Goal: Transaction & Acquisition: Subscribe to service/newsletter

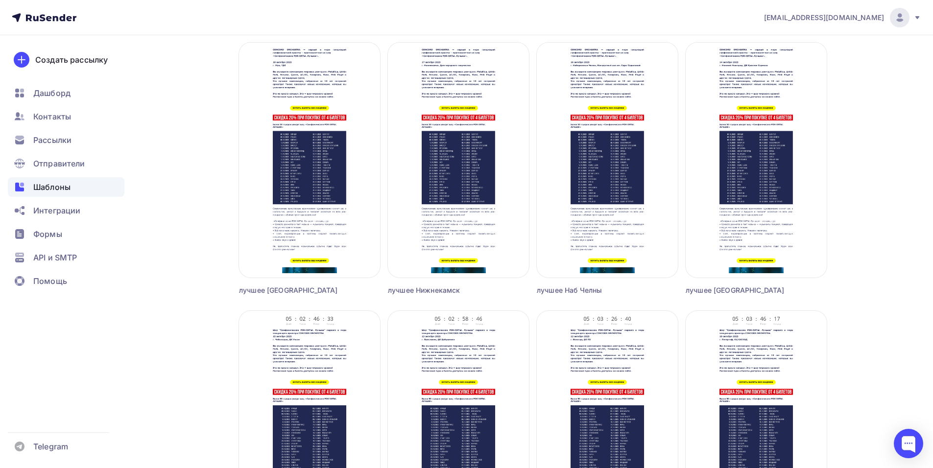
scroll to position [350, 0]
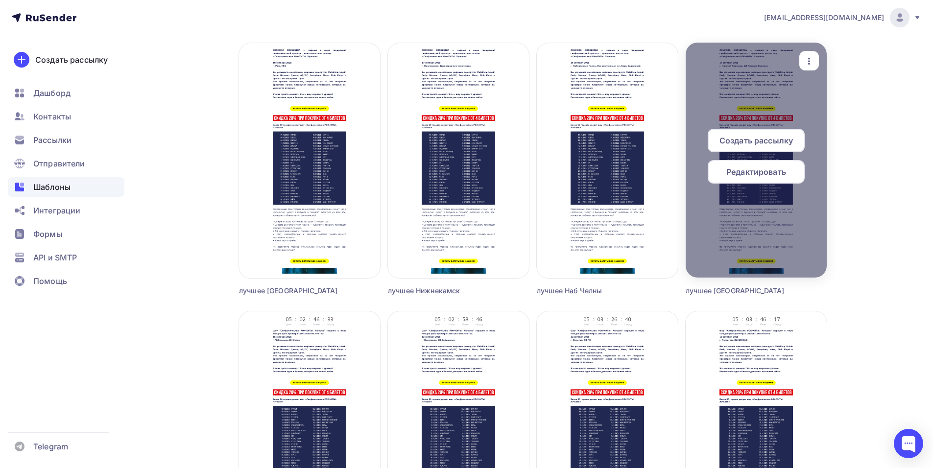
click at [751, 174] on span "Редактировать" at bounding box center [756, 172] width 60 height 12
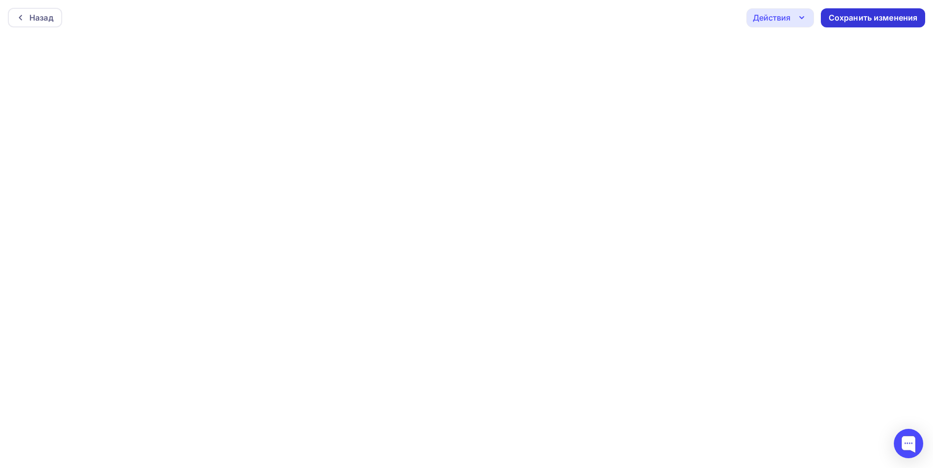
click at [836, 12] on div "Сохранить изменения" at bounding box center [872, 17] width 89 height 11
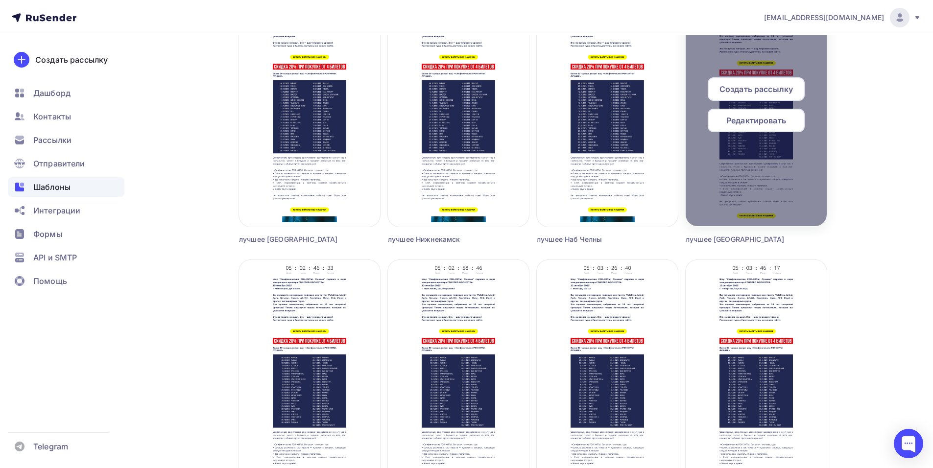
scroll to position [398, 0]
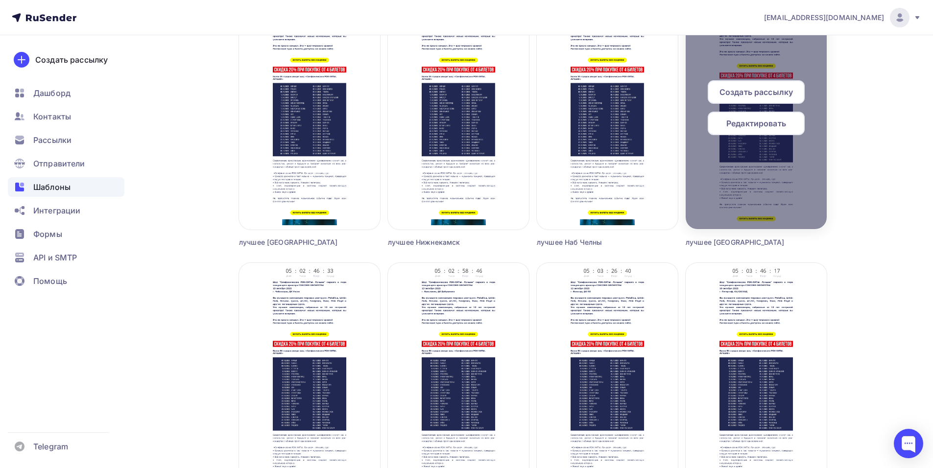
click at [732, 84] on div "Создать рассылку" at bounding box center [756, 92] width 97 height 24
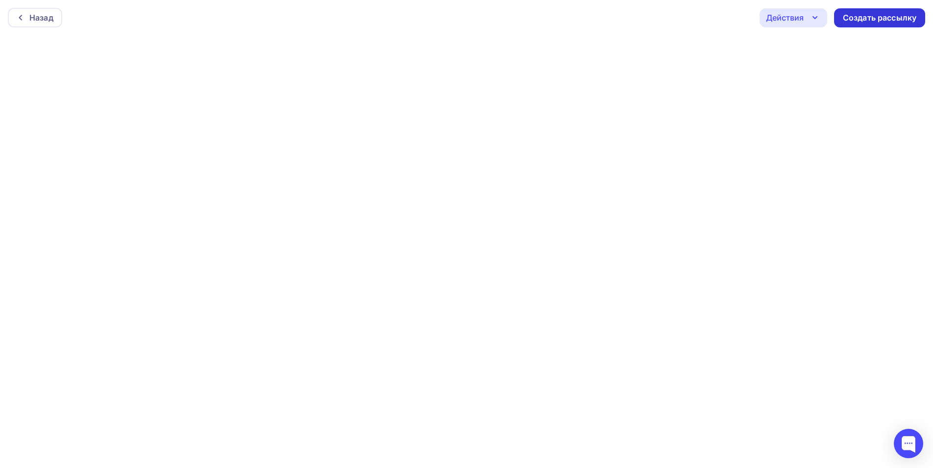
click at [886, 26] on div "Создать рассылку" at bounding box center [879, 17] width 91 height 19
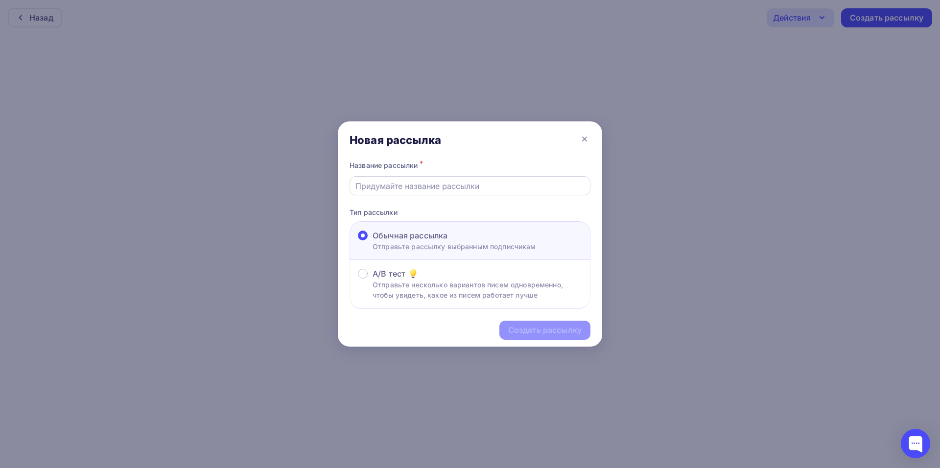
click at [409, 191] on input "text" at bounding box center [470, 186] width 230 height 12
type input "лучшее ниж новгород 2"
click at [551, 329] on div "Создать рассылку" at bounding box center [544, 330] width 73 height 11
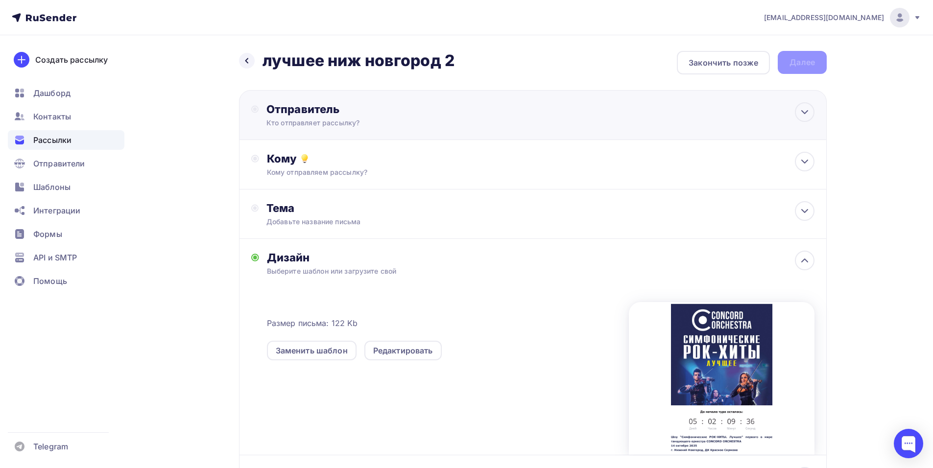
click at [446, 114] on div "Отправитель" at bounding box center [372, 109] width 212 height 14
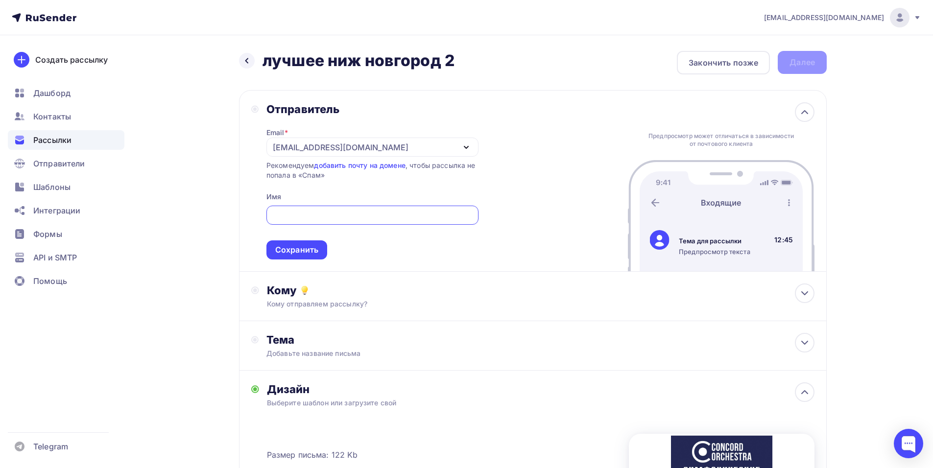
click at [448, 141] on div "[EMAIL_ADDRESS][DOMAIN_NAME]" at bounding box center [372, 147] width 212 height 19
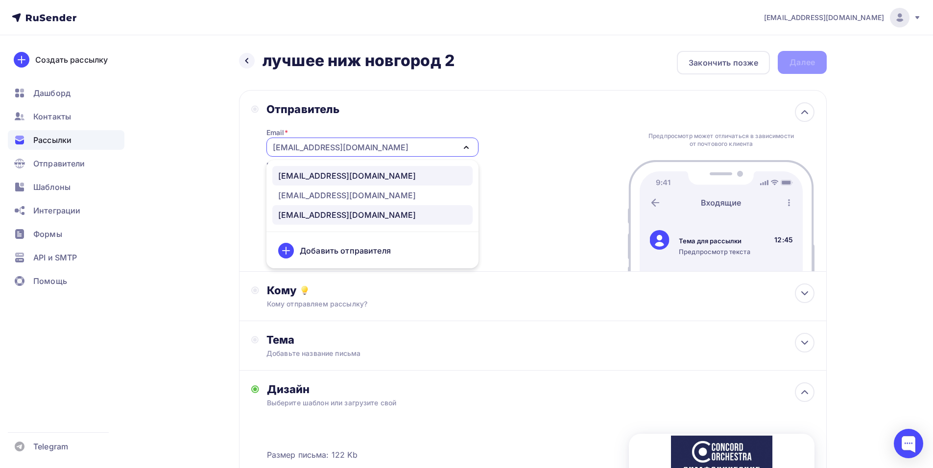
click at [406, 183] on link "[EMAIL_ADDRESS][DOMAIN_NAME]" at bounding box center [372, 176] width 200 height 20
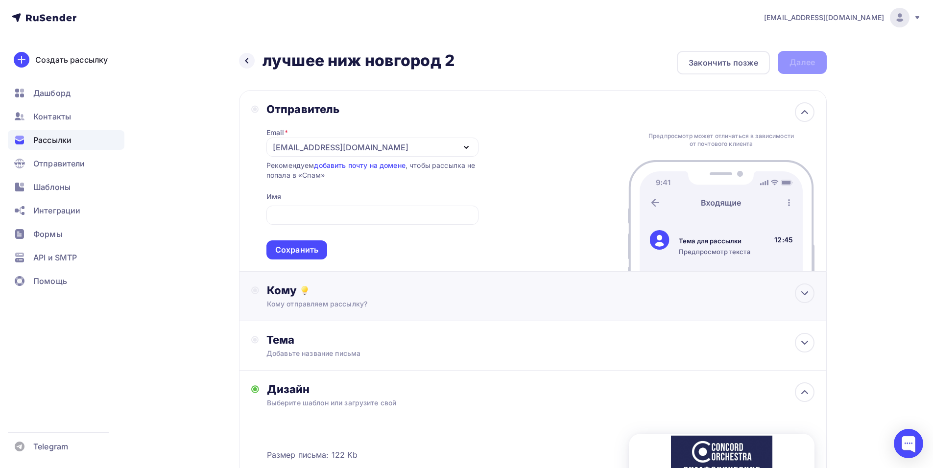
click at [306, 307] on div "Кому отправляем рассылку?" at bounding box center [513, 304] width 493 height 10
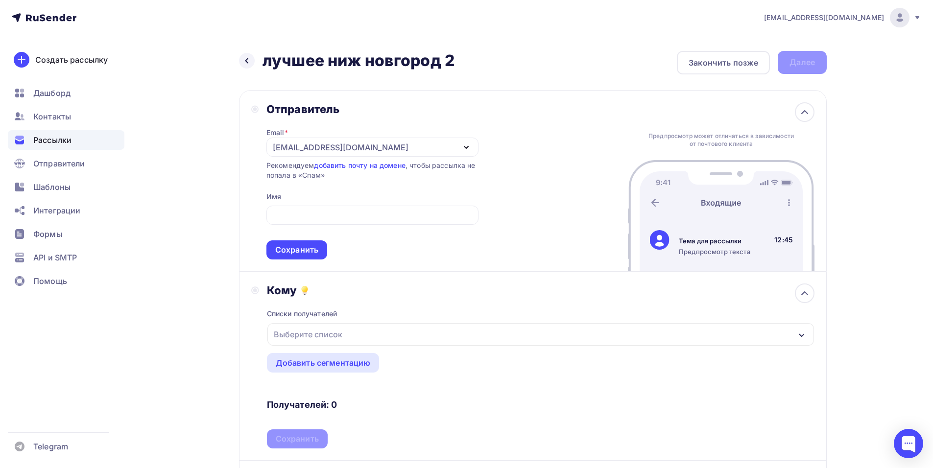
click at [395, 336] on div "Выберите список" at bounding box center [540, 334] width 546 height 23
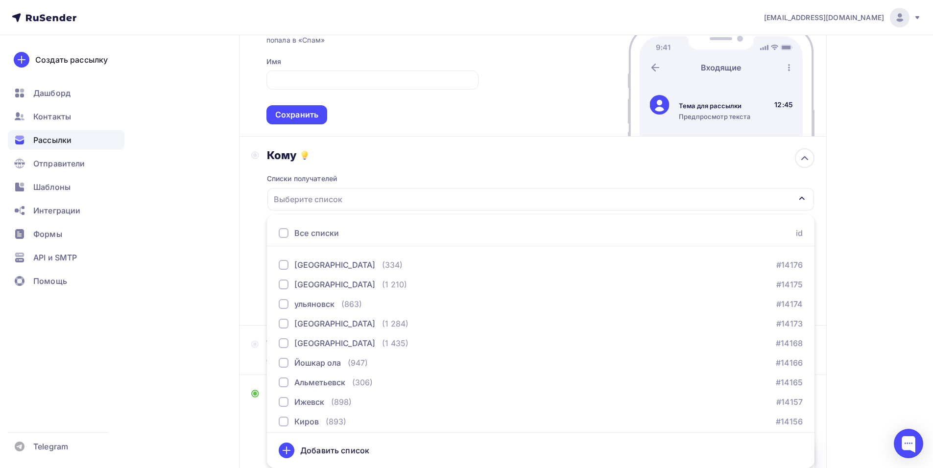
scroll to position [828, 0]
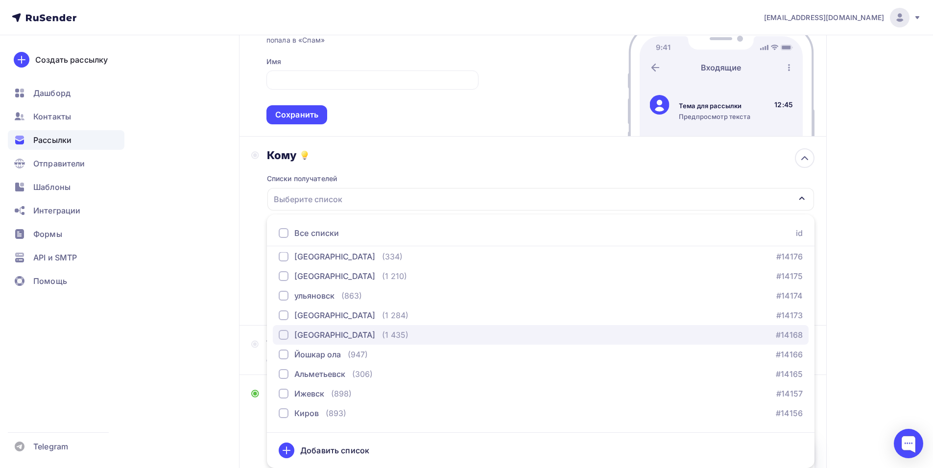
click at [362, 338] on div "[GEOGRAPHIC_DATA]" at bounding box center [334, 335] width 81 height 12
click at [251, 257] on div "Кому Списки получателей [GEOGRAPHIC_DATA] Все списки id тест [PERSON_NAME] (1) …" at bounding box center [533, 231] width 588 height 189
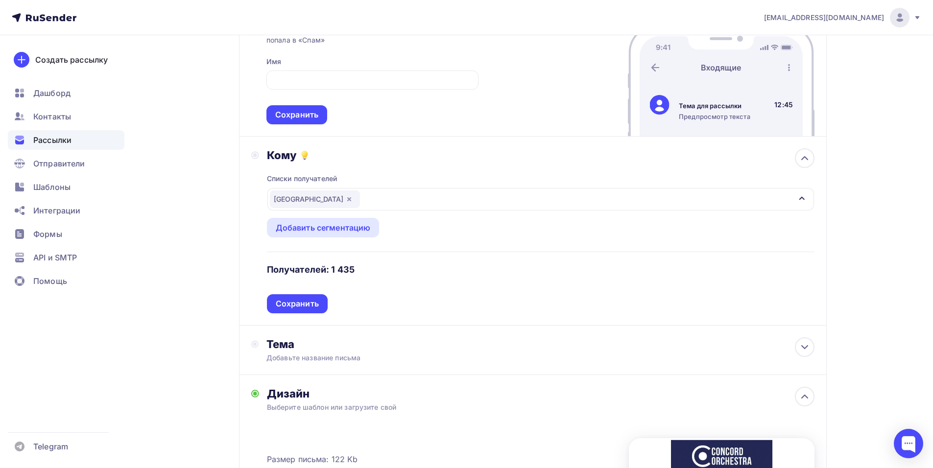
click at [292, 297] on div "Сохранить" at bounding box center [297, 303] width 61 height 19
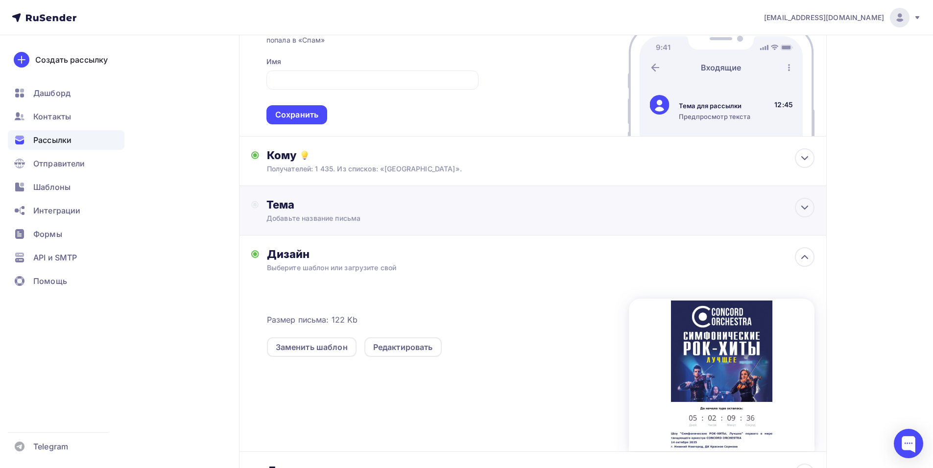
click at [358, 222] on div "Добавьте название письма" at bounding box center [353, 218] width 174 height 10
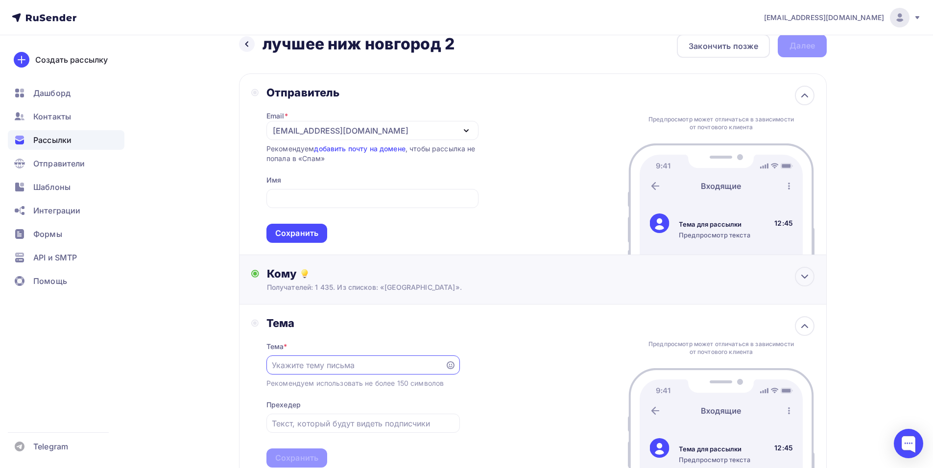
scroll to position [0, 0]
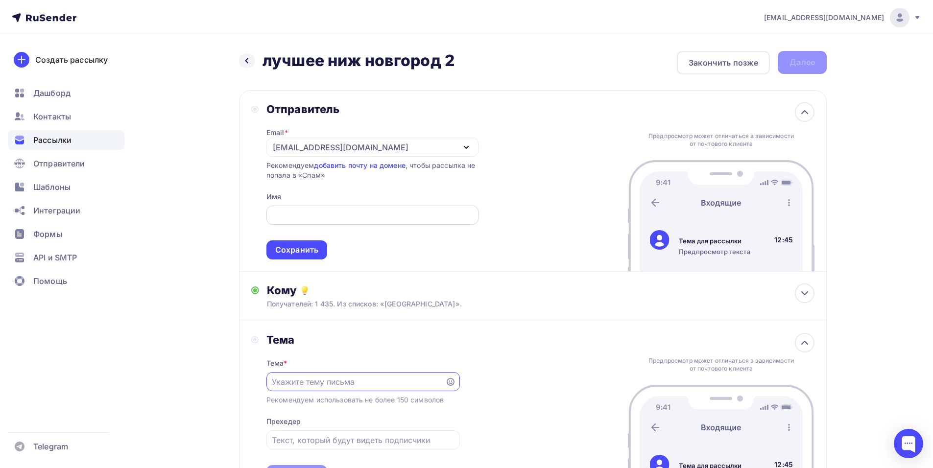
click at [377, 215] on input "text" at bounding box center [372, 216] width 201 height 12
paste input "CONCORD ORCHESTRA"
type input "CONCORD ORCHESTRA"
click at [288, 252] on div "Сохранить" at bounding box center [296, 249] width 43 height 11
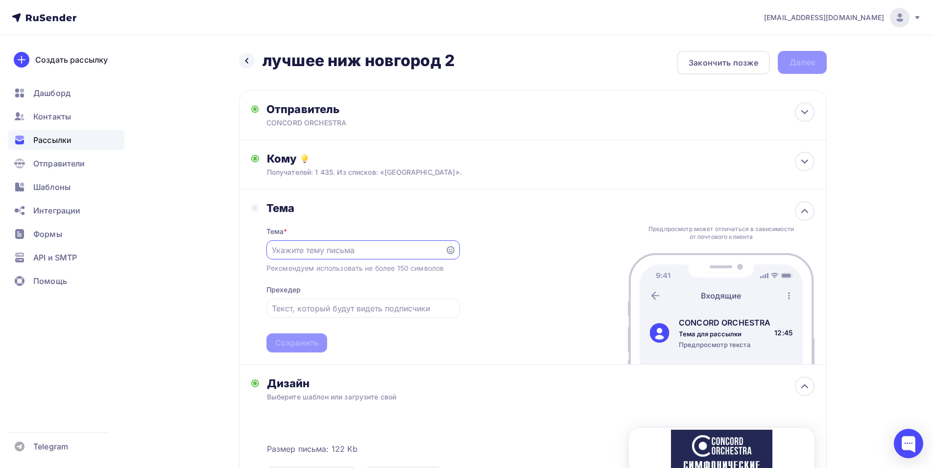
click at [315, 246] on input "text" at bounding box center [355, 250] width 167 height 12
click at [331, 251] on input "text" at bounding box center [355, 250] width 167 height 12
paste input "приглашает вас на грандиозное шоу «Симфонические РОК-ХИТЫ. Лучшее»."
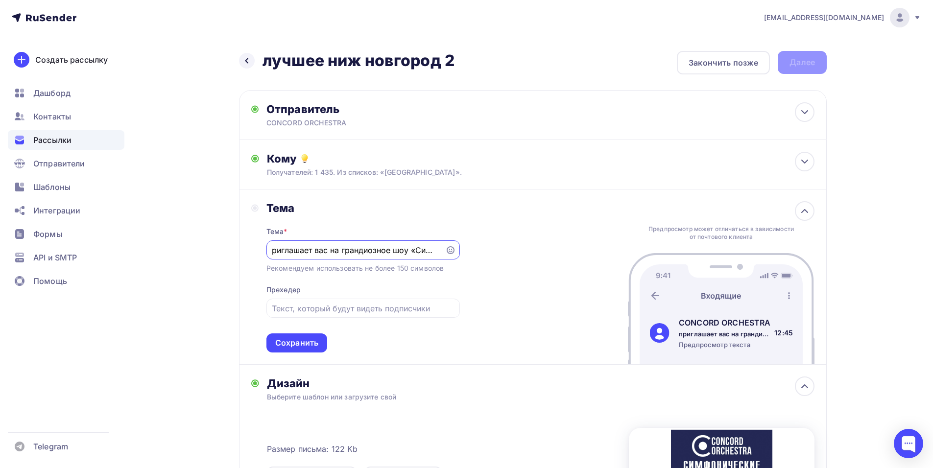
drag, startPoint x: 392, startPoint y: 252, endPoint x: 345, endPoint y: 254, distance: 46.6
click at [345, 254] on input "приглашает вас на грандиозное шоу «Симфонические РОК-ХИТЫ. Лучшее»" at bounding box center [355, 250] width 167 height 12
click at [312, 250] on input "приглашает вас на шоу «Симфонические РОК-ХИТЫ. Лучшее»" at bounding box center [355, 250] width 167 height 12
click at [333, 250] on input "приглашение вас на шоу «Симфонические РОК-ХИТЫ. Лучшее»" at bounding box center [355, 250] width 167 height 12
click at [274, 250] on input "приглашение на шоу «Симфонические РОК-ХИТЫ. Лучшее»" at bounding box center [355, 250] width 167 height 12
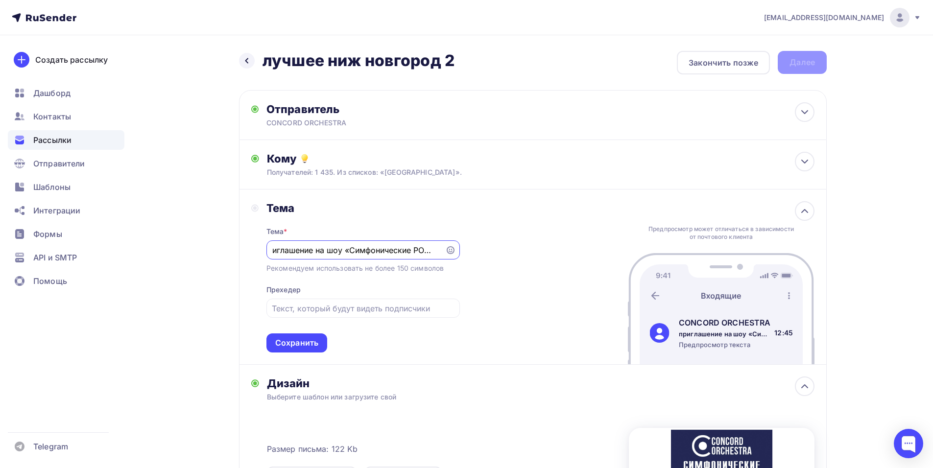
scroll to position [0, 0]
click at [314, 248] on input "Приглашение на шоу «Симфонические РОК-ХИТЫ. Лучшее»" at bounding box center [355, 250] width 167 height 12
click at [354, 252] on input "Приглашение на шоу «Симфонические РОК-ХИТЫ. Лучшее»" at bounding box center [355, 250] width 167 height 12
type input "Приглашение на шоу «Симфонические РОК-ХИТЫ. Лучшее»"
click at [309, 335] on div "Сохранить" at bounding box center [296, 342] width 61 height 19
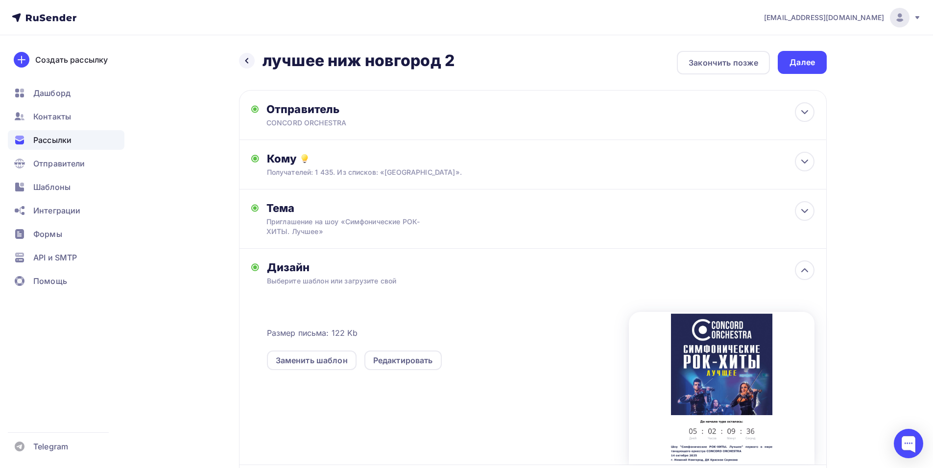
click at [814, 63] on div "Далее" at bounding box center [801, 62] width 25 height 11
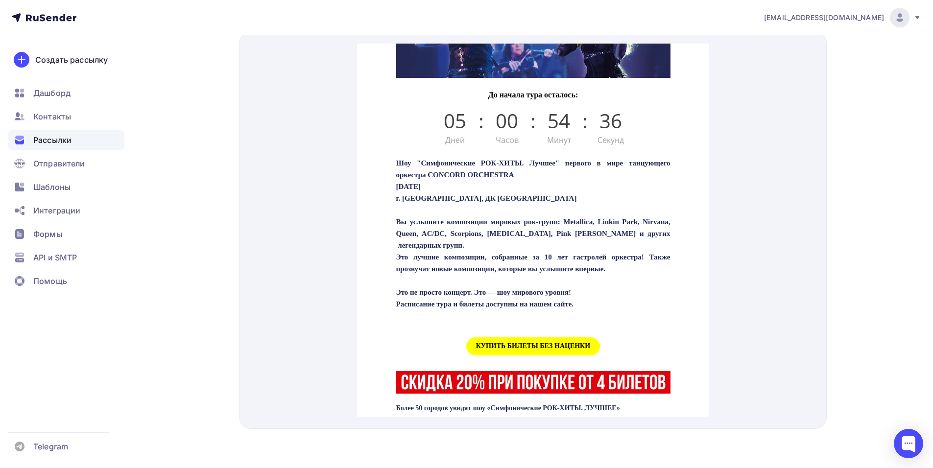
scroll to position [247, 0]
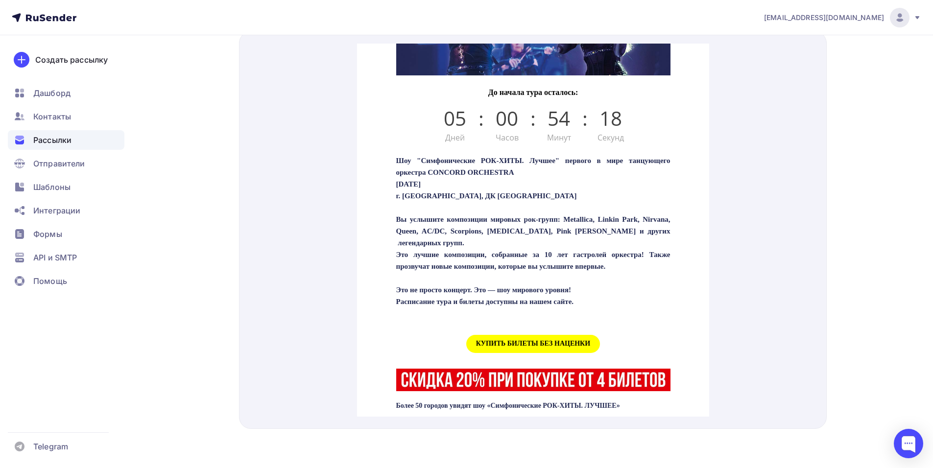
click at [510, 341] on span "КУПИТЬ БИЛЕТЫ БЕЗ НАЦЕНКИ" at bounding box center [533, 332] width 134 height 18
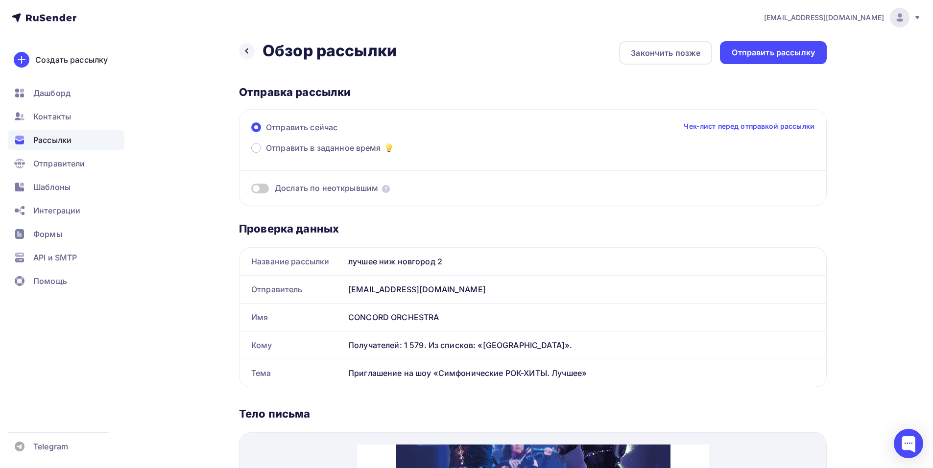
scroll to position [0, 0]
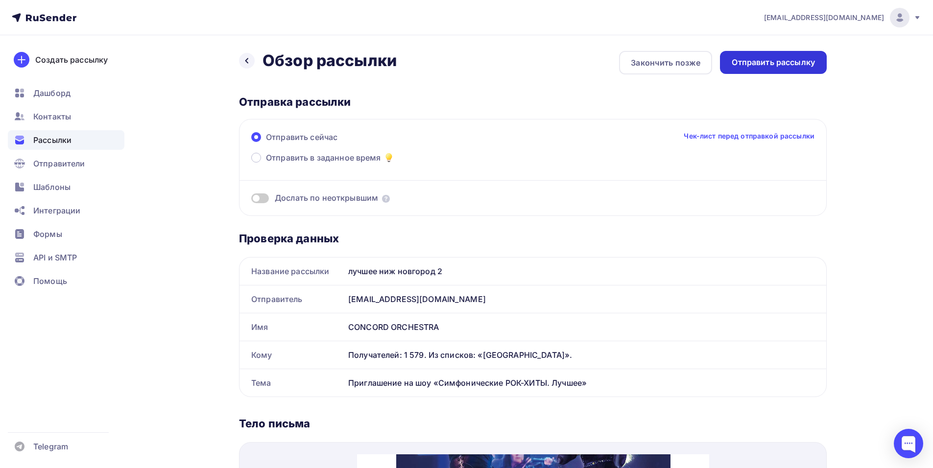
click at [786, 68] on div "Отправить рассылку" at bounding box center [772, 62] width 83 height 11
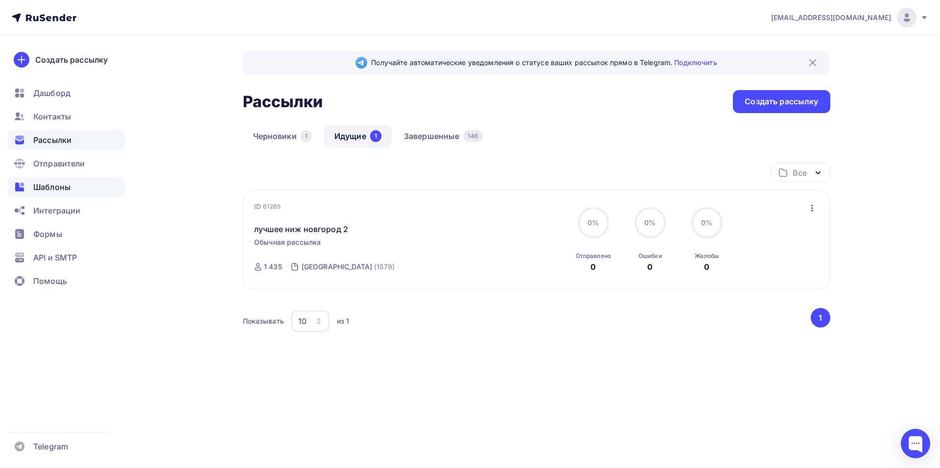
click at [40, 184] on span "Шаблоны" at bounding box center [51, 187] width 37 height 12
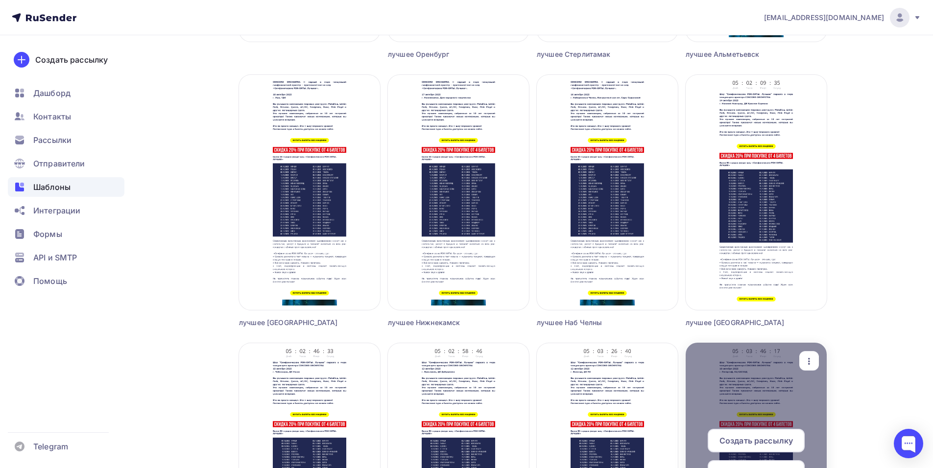
scroll to position [314, 0]
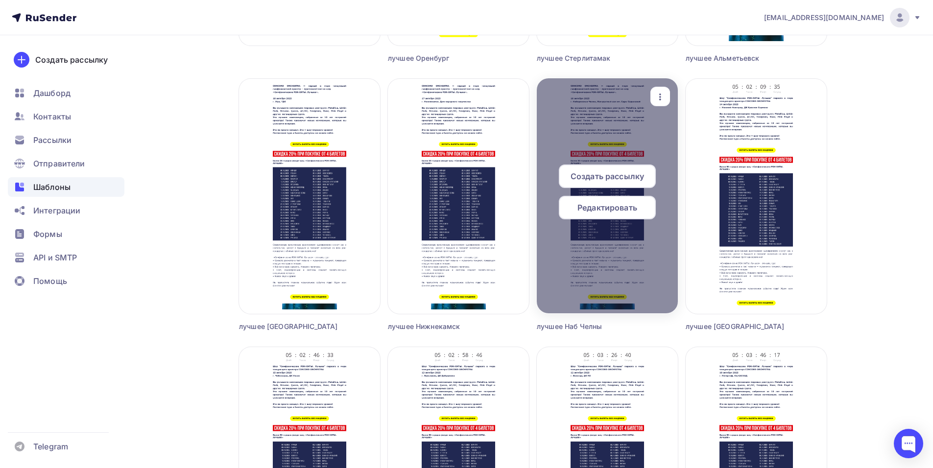
click at [593, 212] on span "Редактировать" at bounding box center [607, 208] width 60 height 12
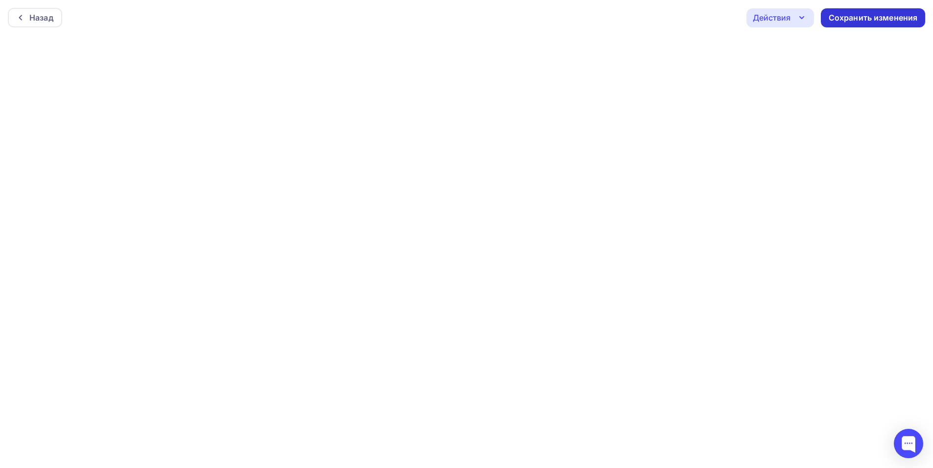
click at [862, 15] on div "Сохранить изменения" at bounding box center [872, 17] width 89 height 11
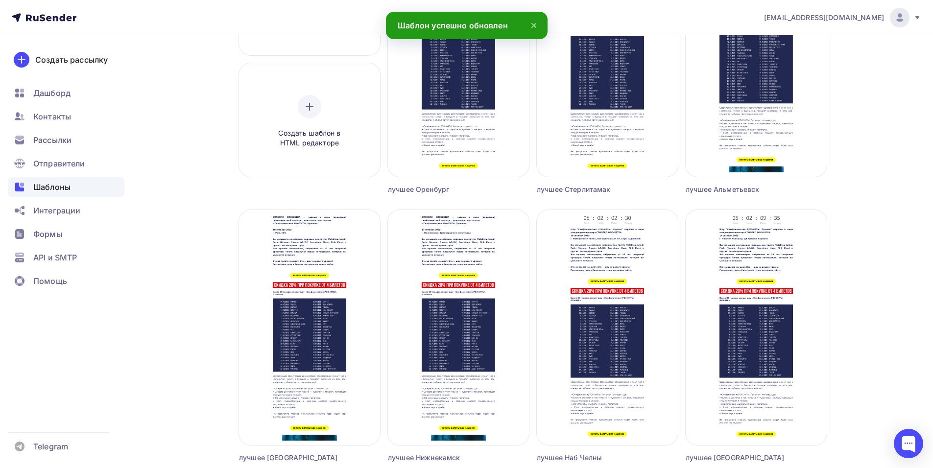
scroll to position [186, 0]
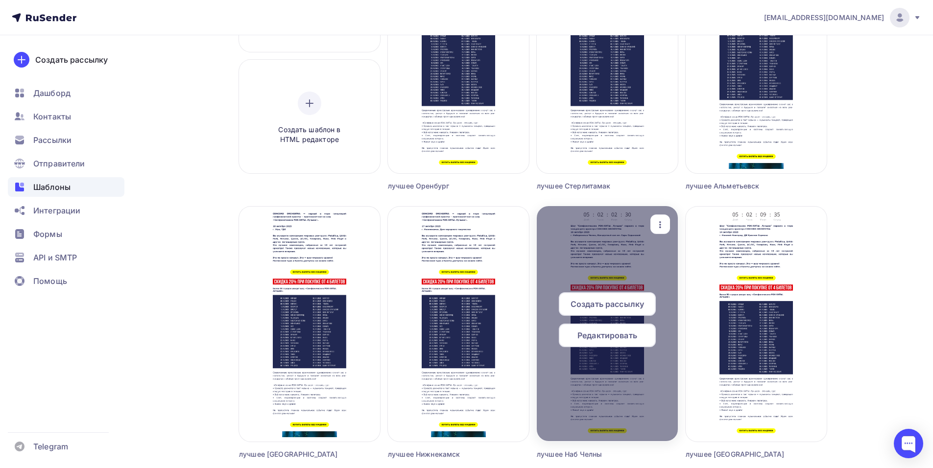
click at [605, 303] on span "Создать рассылку" at bounding box center [606, 304] width 73 height 12
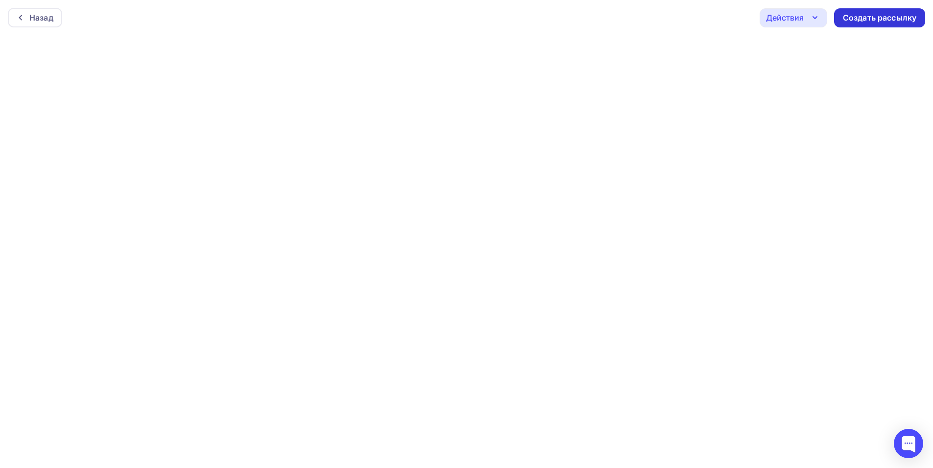
click at [857, 21] on div "Создать рассылку" at bounding box center [879, 17] width 73 height 11
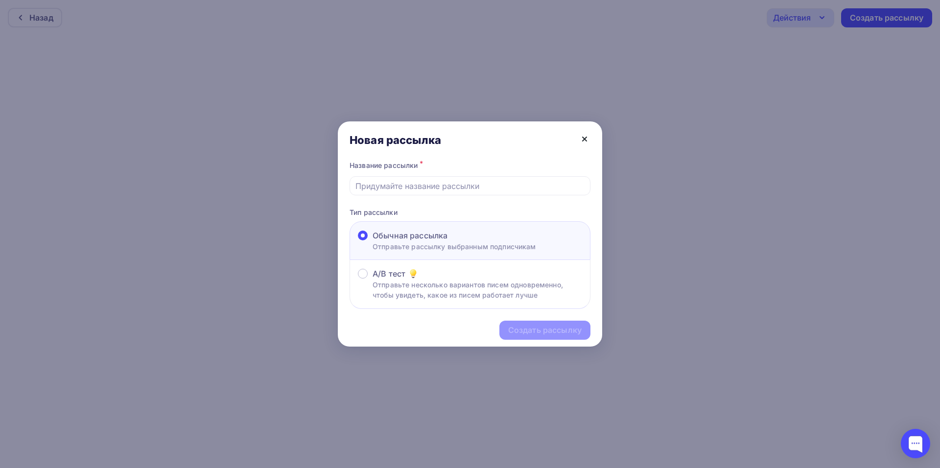
click at [585, 138] on icon at bounding box center [585, 139] width 12 height 12
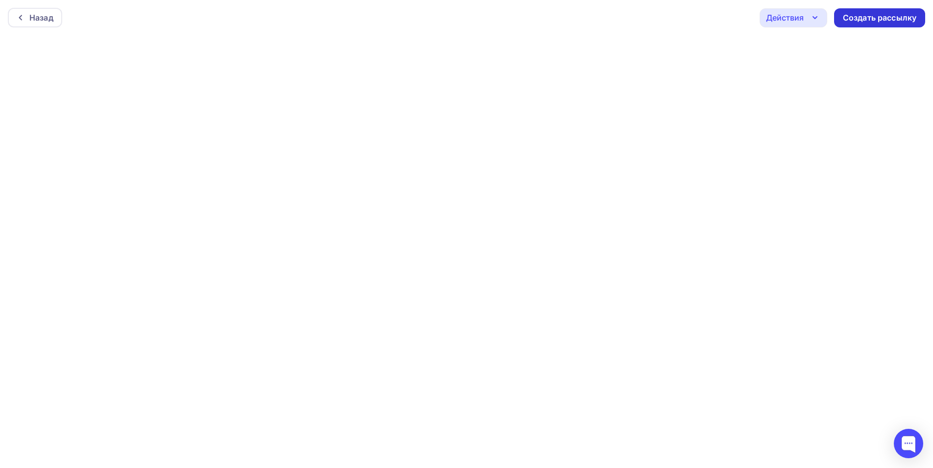
click at [869, 20] on div "Создать рассылку" at bounding box center [879, 17] width 73 height 11
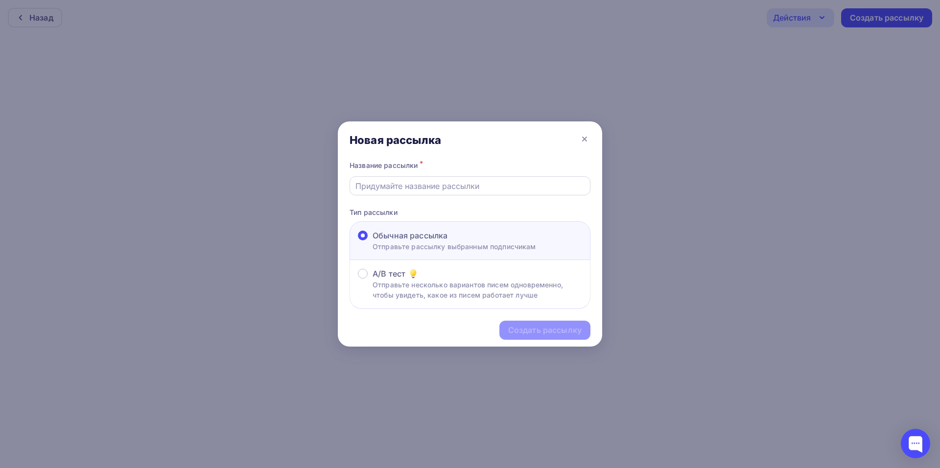
click at [479, 188] on input "text" at bounding box center [470, 186] width 230 height 12
click at [479, 188] on input "лучшее наб челны" at bounding box center [470, 186] width 230 height 12
type input "лучшее наб челны2"
click at [565, 330] on div "Создать рассылку" at bounding box center [544, 330] width 73 height 11
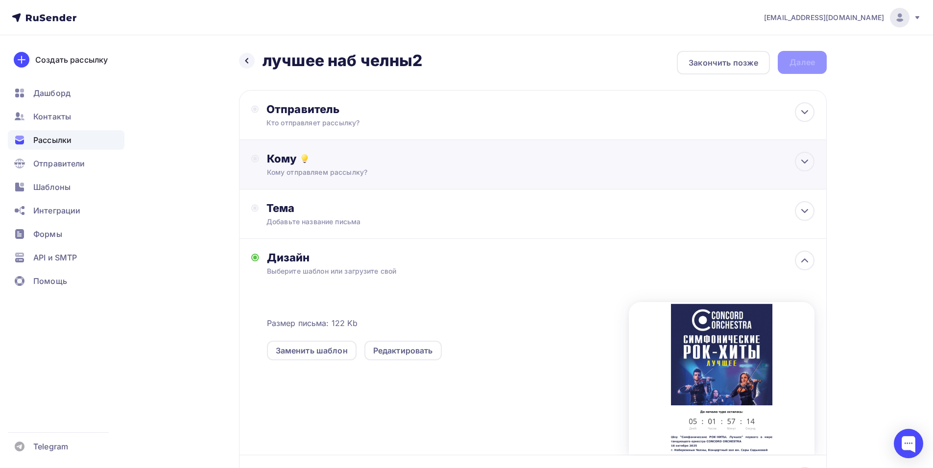
click at [583, 141] on div "Кому Кому отправляем рассылку? Списки получателей Выберите список Все списки id…" at bounding box center [533, 164] width 588 height 49
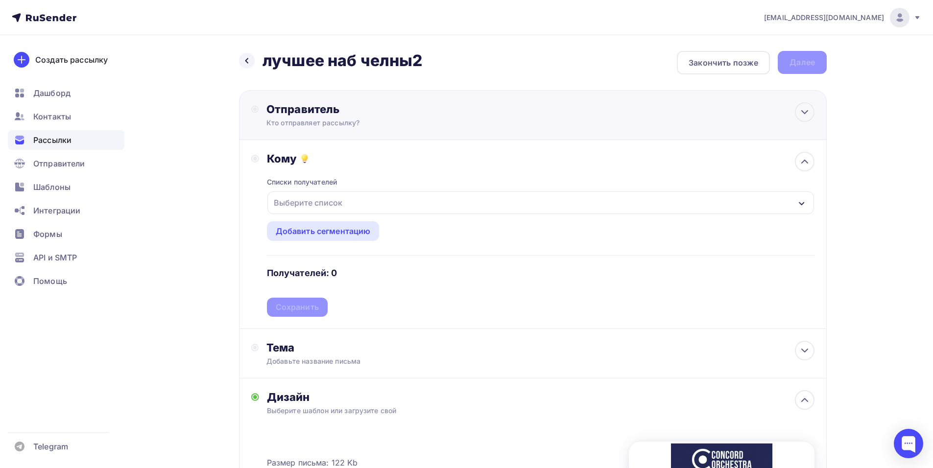
click at [523, 122] on div "Отправитель Кто отправляет рассылку? Email * [EMAIL_ADDRESS][DOMAIN_NAME] [EMAI…" at bounding box center [533, 115] width 588 height 50
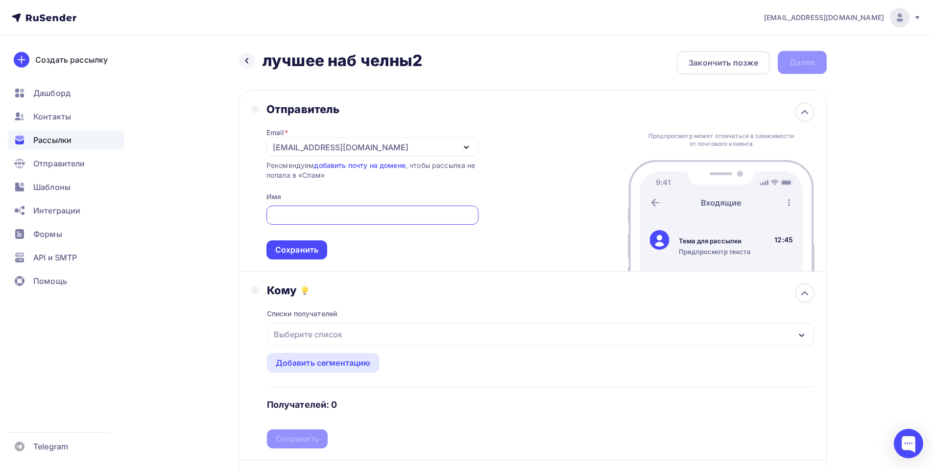
click at [475, 150] on div "[EMAIL_ADDRESS][DOMAIN_NAME]" at bounding box center [372, 147] width 212 height 19
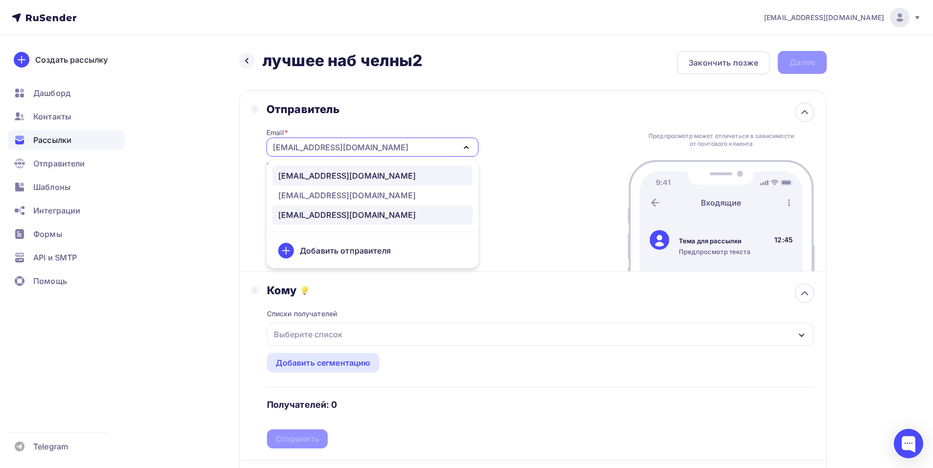
click at [421, 180] on div "[EMAIL_ADDRESS][DOMAIN_NAME]" at bounding box center [372, 176] width 189 height 12
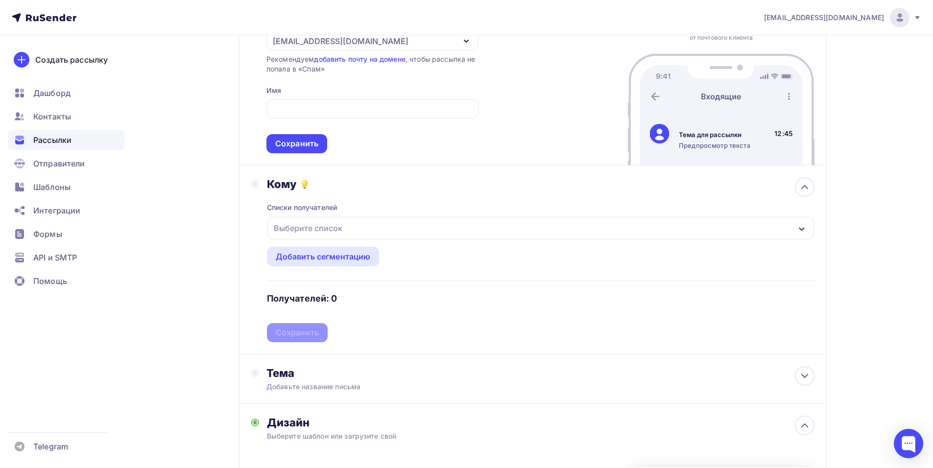
scroll to position [109, 0]
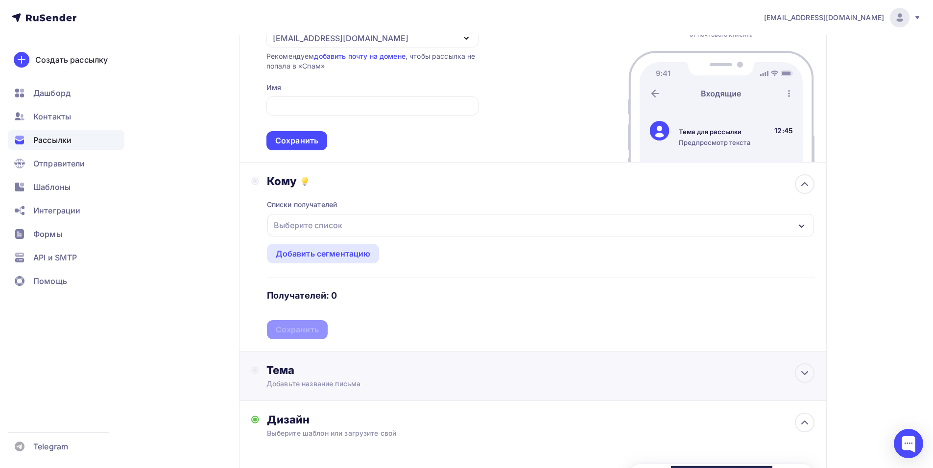
click at [367, 389] on div "Тема Добавьте название письма Тема * Рекомендуем использовать не более 150 симв…" at bounding box center [533, 376] width 588 height 49
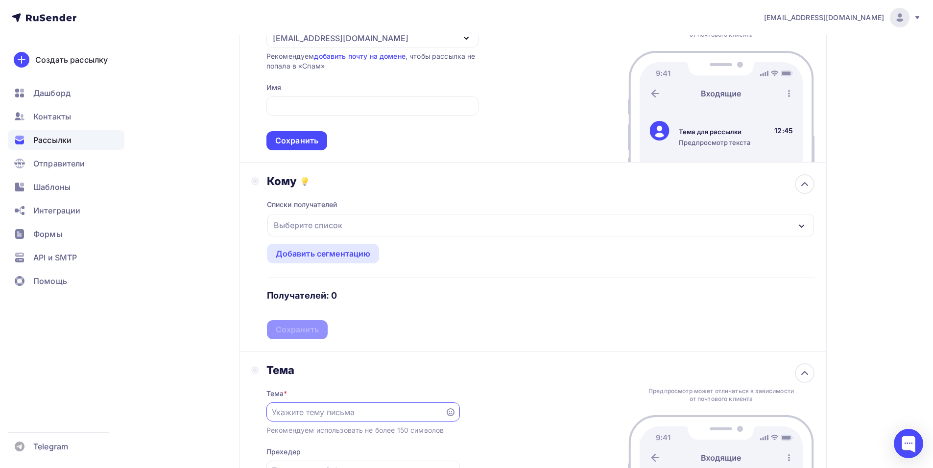
scroll to position [0, 0]
paste input "Шоу "Симфонические РОК-ХИТЫ. Лучшее" первого в мире танцующего оркестра CONCORD…"
click at [339, 430] on div "Рекомендуем использовать не более 150 символов" at bounding box center [354, 430] width 177 height 10
drag, startPoint x: 295, startPoint y: 414, endPoint x: 529, endPoint y: 425, distance: 234.3
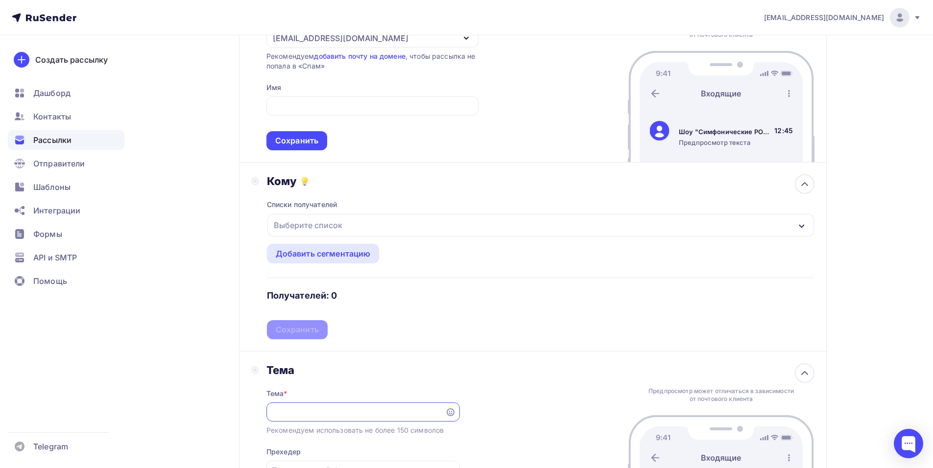
click at [529, 425] on div "Тема Тема * Шоу "Симфонические РОК-ХИТЫ. Лучшее" первого в мире танцующего орке…" at bounding box center [533, 439] width 588 height 175
type input "Ш"
paste input "приглашает вас на грандиозное шоу «Симфонические РОК-ХИТЫ. Лучшее»."
click at [317, 411] on input "Приглашает вас на грандиозное шоу «Симфонические РОК-ХИТЫ. Лучшее»" at bounding box center [355, 412] width 167 height 12
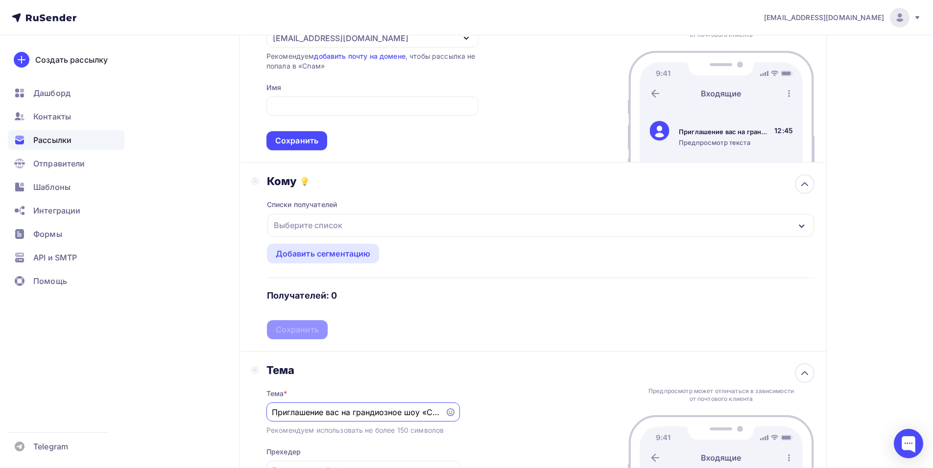
click at [340, 413] on input "Приглашение вас на грандиозное шоу «Симфонические РОК-ХИТЫ. Лучшее»" at bounding box center [355, 412] width 167 height 12
drag, startPoint x: 388, startPoint y: 410, endPoint x: 338, endPoint y: 412, distance: 50.0
click at [338, 412] on input "Приглашение на грандиозное шоу «Симфонические РОК-ХИТЫ. Лучшее»" at bounding box center [355, 412] width 167 height 12
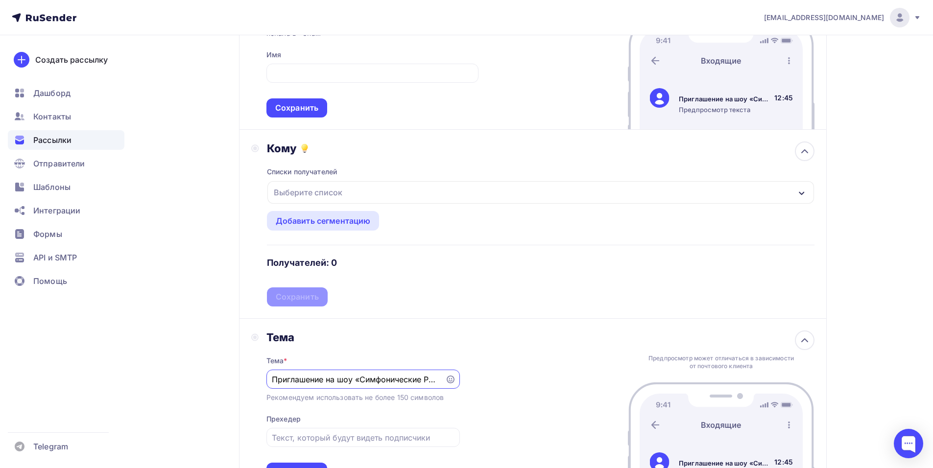
scroll to position [164, 0]
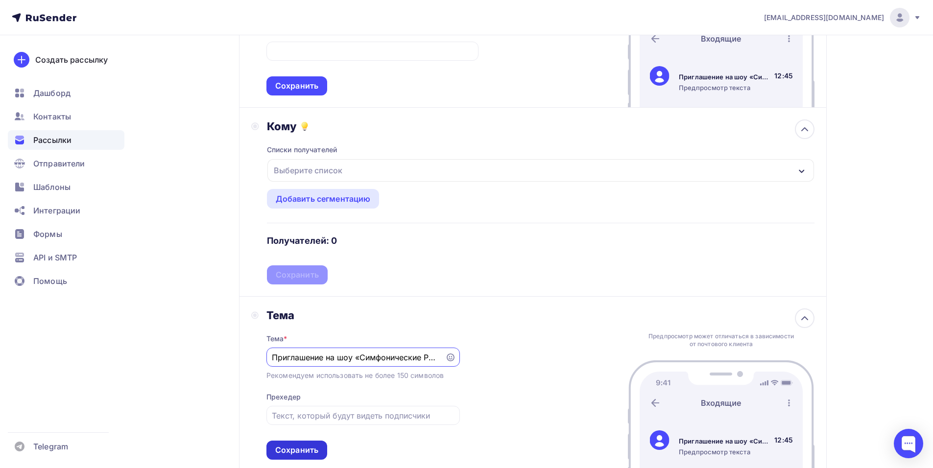
type input "Приглашение на шоу «Симфонические РОК-ХИТЫ. Лучшее»"
click at [292, 454] on div "Сохранить" at bounding box center [296, 450] width 43 height 11
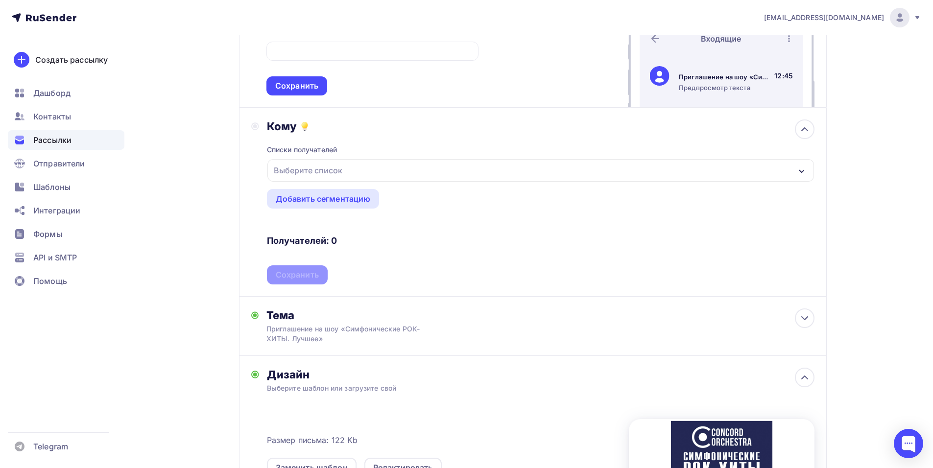
click at [401, 172] on div "Выберите список" at bounding box center [540, 170] width 546 height 23
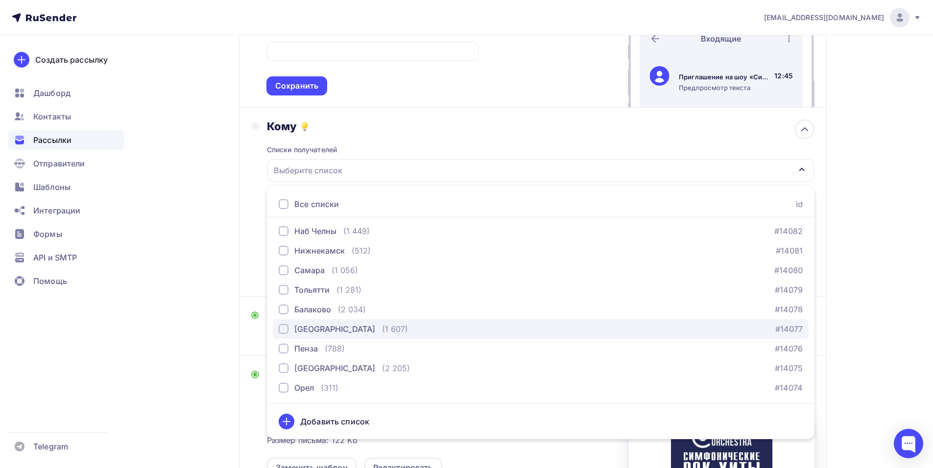
scroll to position [1392, 0]
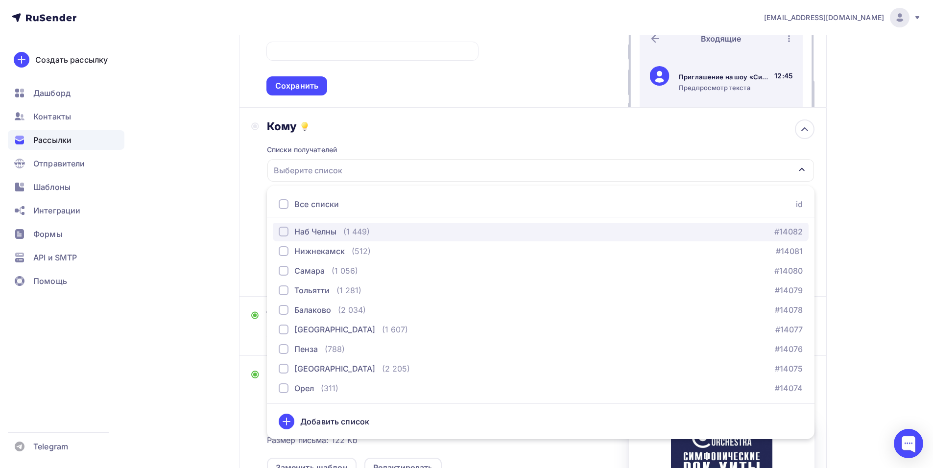
click at [354, 229] on div "(1 449)" at bounding box center [356, 232] width 26 height 12
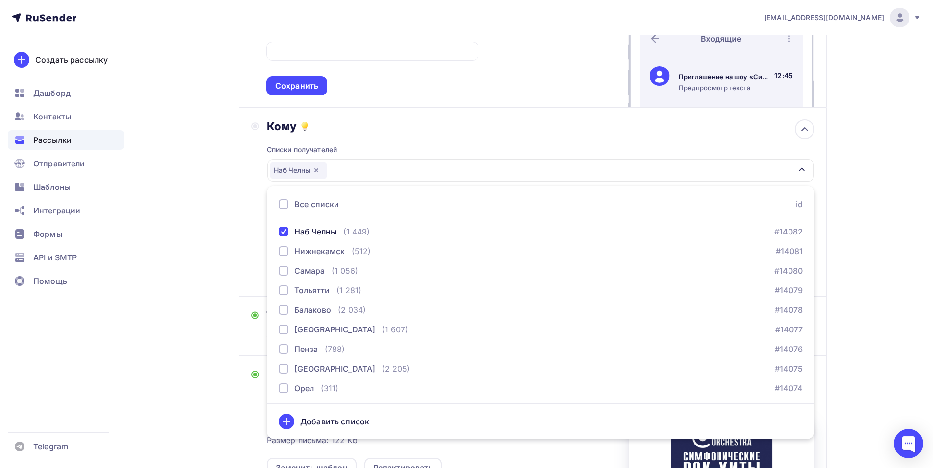
click at [256, 257] on div "Кому Списки получателей Наб Челны Все списки id тест [PERSON_NAME] (1) #27407 […" at bounding box center [532, 201] width 563 height 165
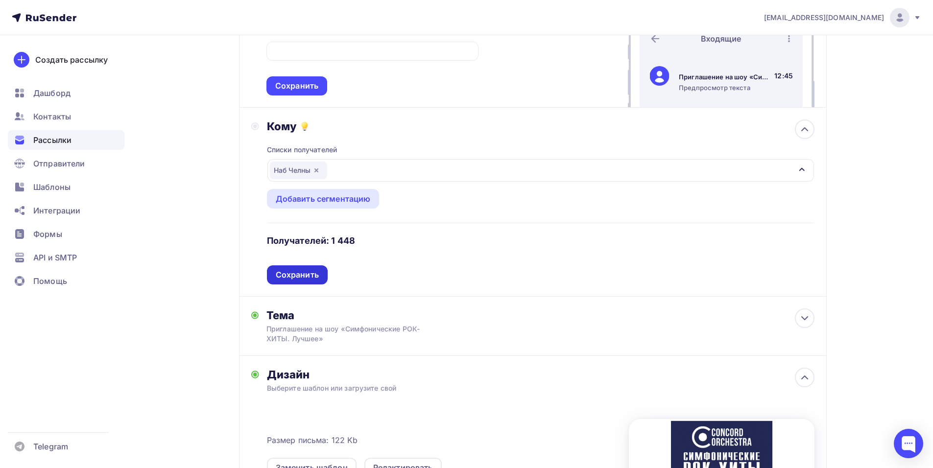
click at [302, 274] on div "Сохранить" at bounding box center [297, 274] width 43 height 11
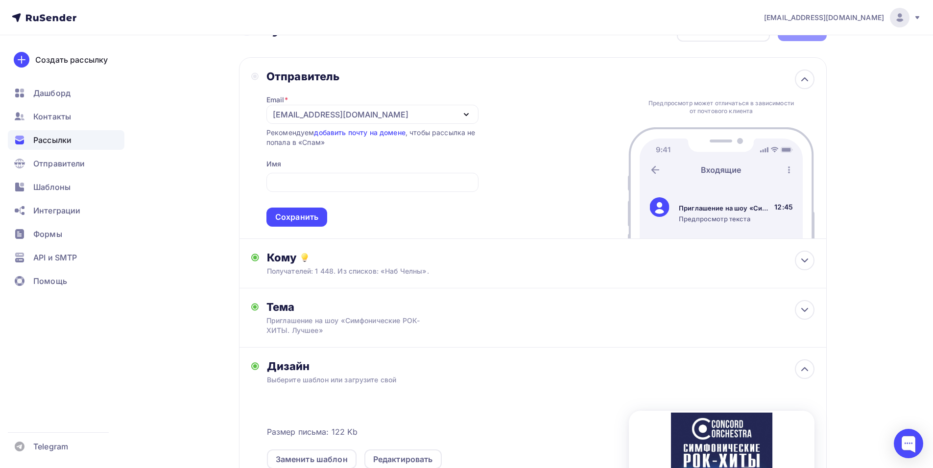
scroll to position [0, 0]
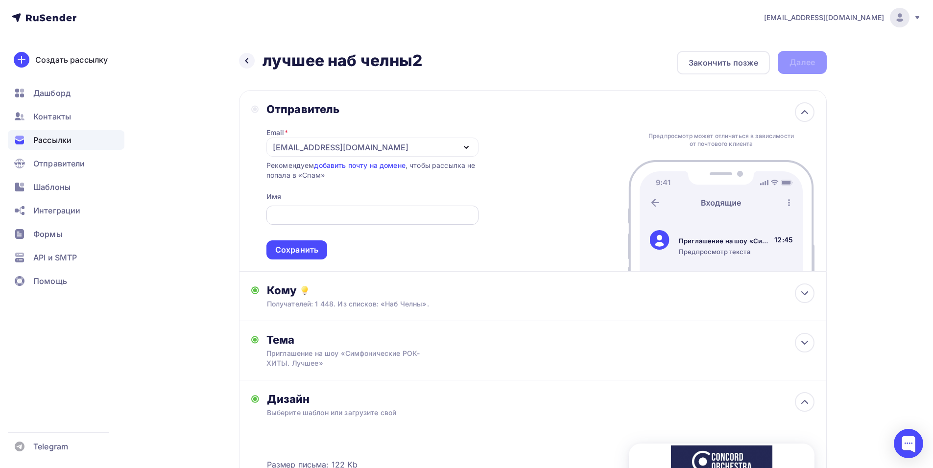
click at [347, 223] on div at bounding box center [372, 215] width 212 height 19
click at [346, 222] on div at bounding box center [372, 215] width 212 height 19
click at [344, 210] on input "text" at bounding box center [372, 216] width 201 height 12
paste input "CONCORD ORCHESTRA"
type input "CONCORD ORCHESTRA"
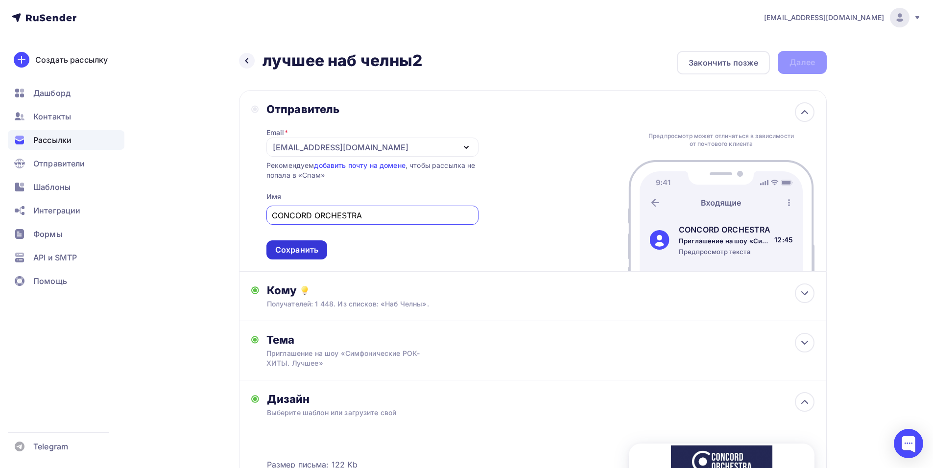
click at [309, 256] on div "Сохранить" at bounding box center [296, 249] width 61 height 19
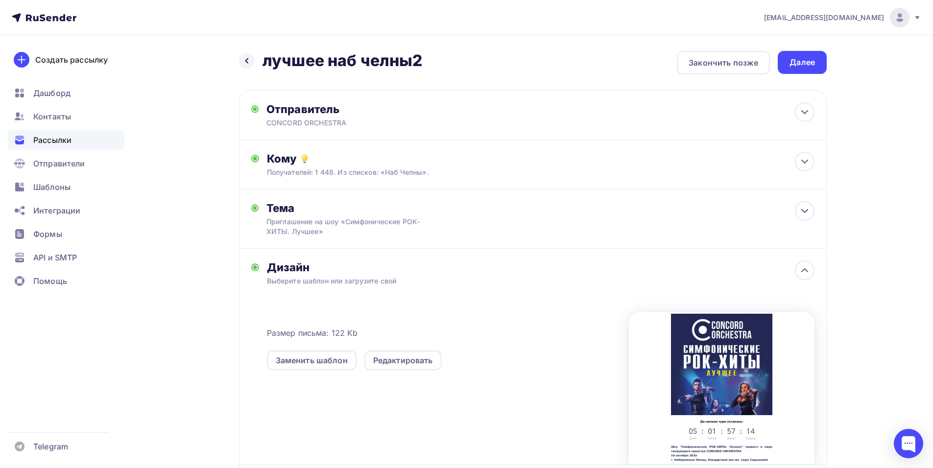
click at [810, 55] on div "Далее" at bounding box center [802, 62] width 49 height 23
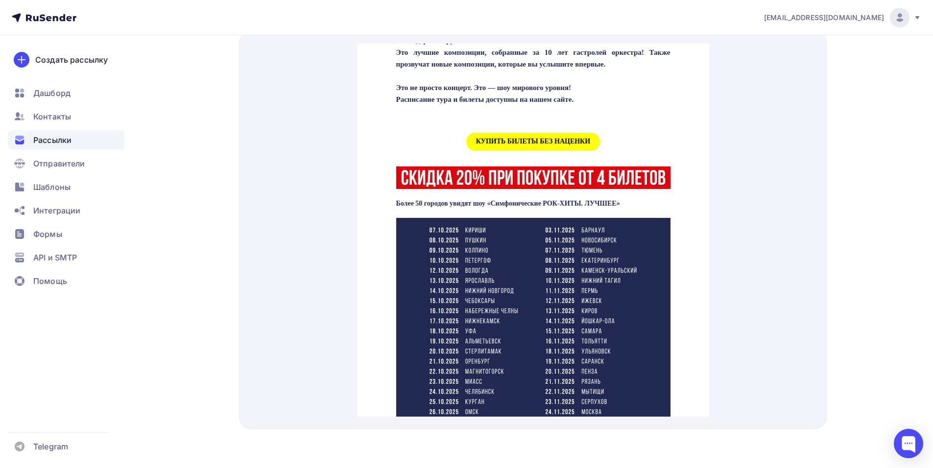
scroll to position [456, 0]
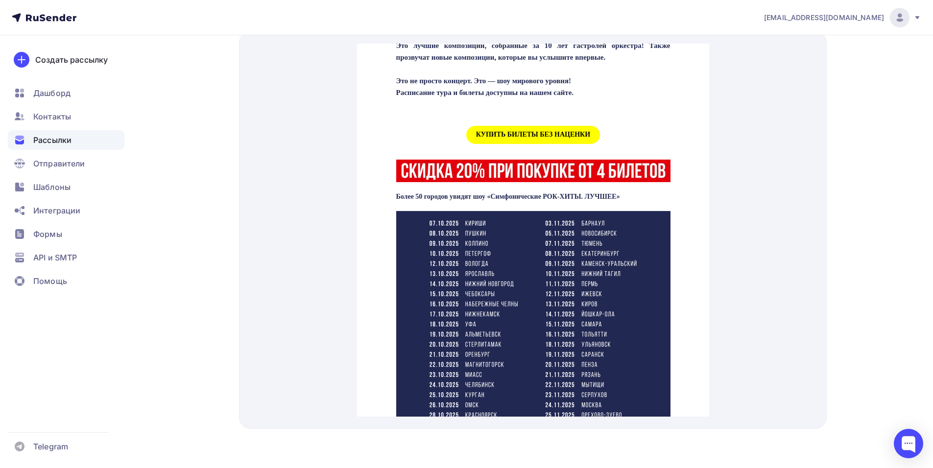
click at [525, 132] on span "КУПИТЬ БИЛЕТЫ БЕЗ НАЦЕНКИ" at bounding box center [533, 123] width 134 height 18
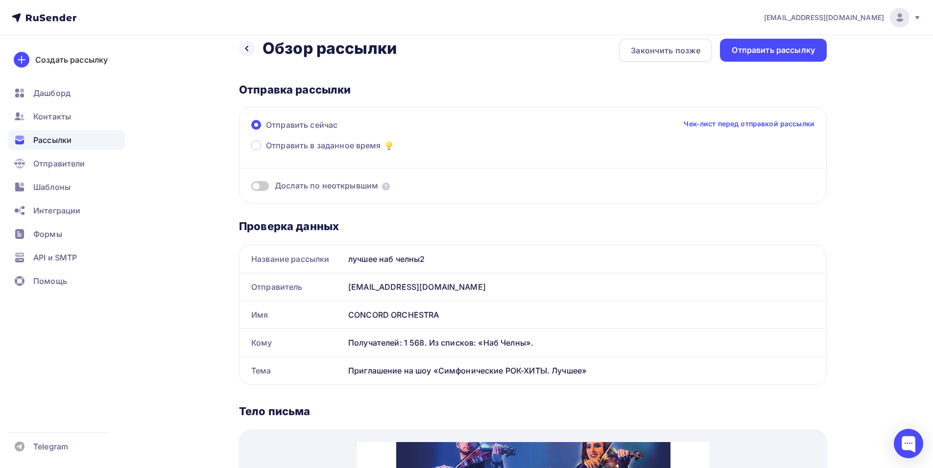
scroll to position [0, 0]
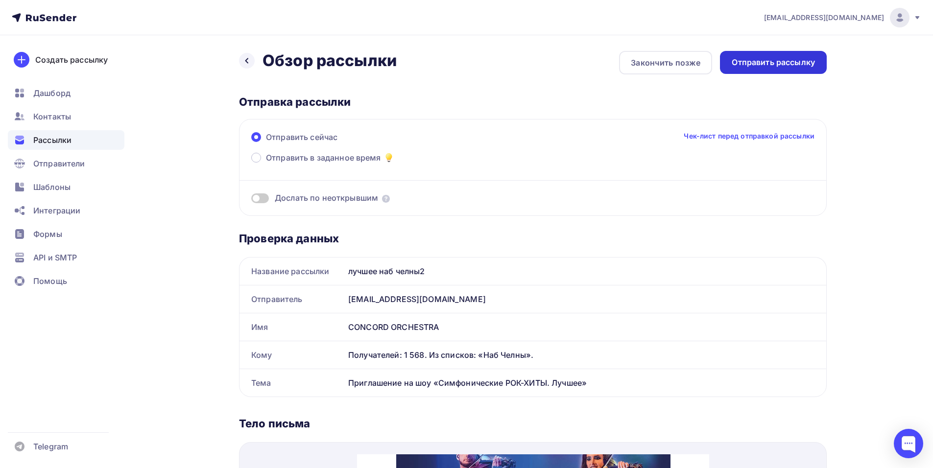
click at [802, 64] on div "Отправить рассылку" at bounding box center [772, 62] width 83 height 11
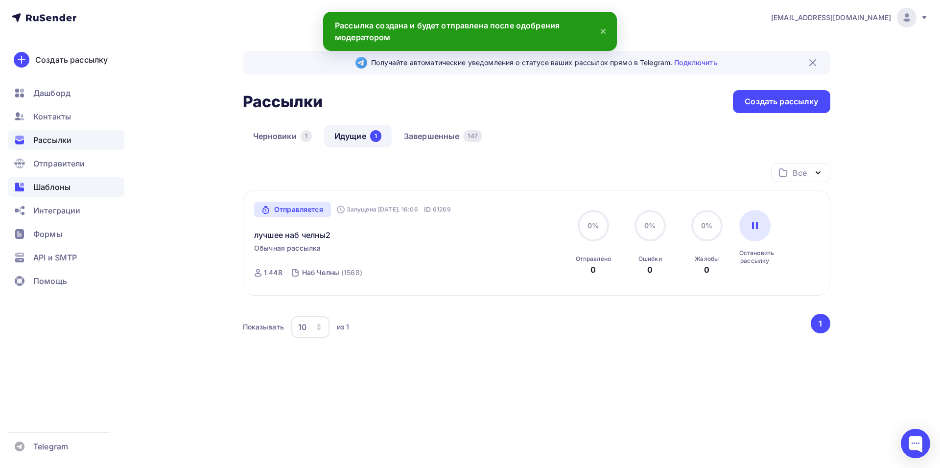
click at [35, 183] on span "Шаблоны" at bounding box center [51, 187] width 37 height 12
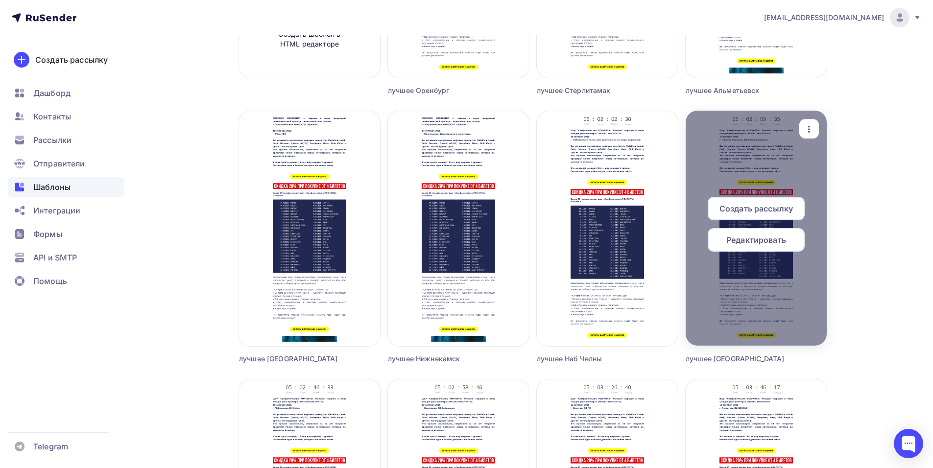
scroll to position [283, 0]
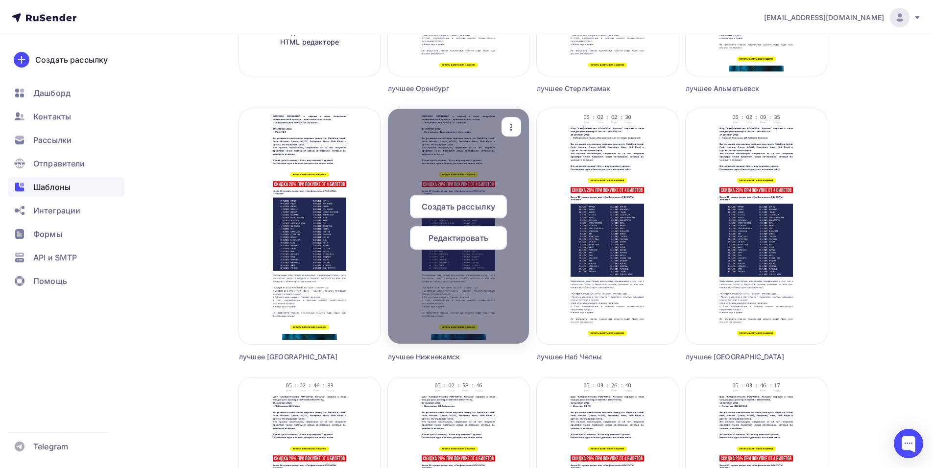
click at [443, 181] on div "Создать рассылку Редактировать Переименовать Предпросмотр Копировать Удалить" at bounding box center [458, 226] width 134 height 227
click at [458, 240] on span "Редактировать" at bounding box center [458, 238] width 60 height 12
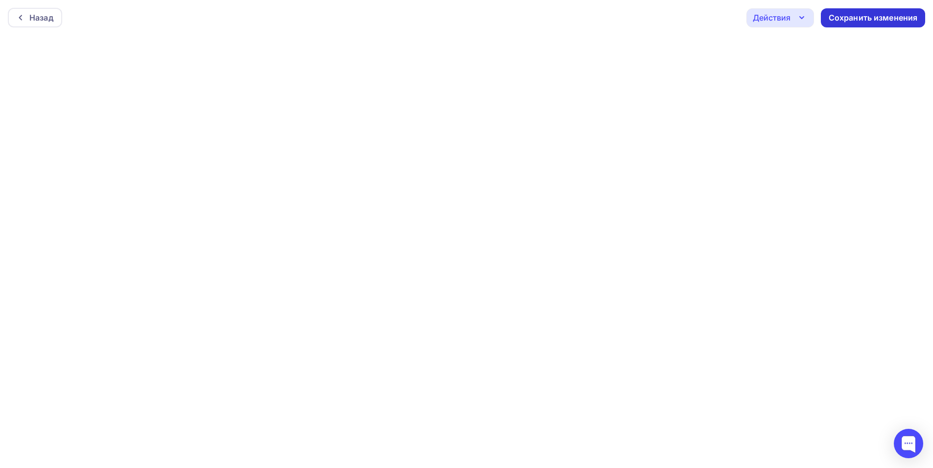
click at [883, 15] on div "Сохранить изменения" at bounding box center [872, 17] width 89 height 11
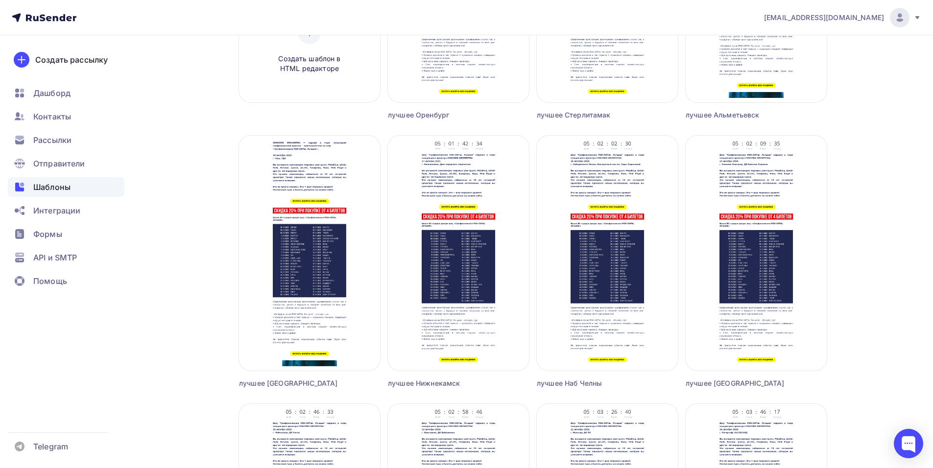
scroll to position [261, 0]
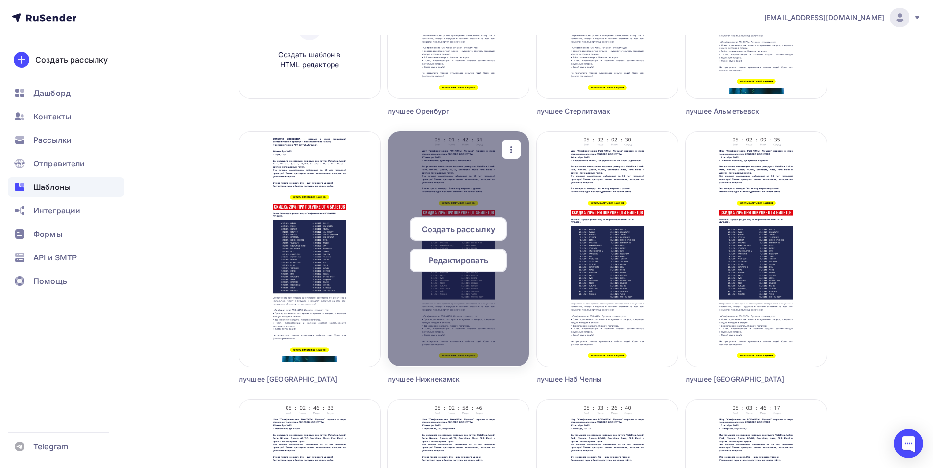
click at [471, 230] on span "Создать рассылку" at bounding box center [458, 229] width 73 height 12
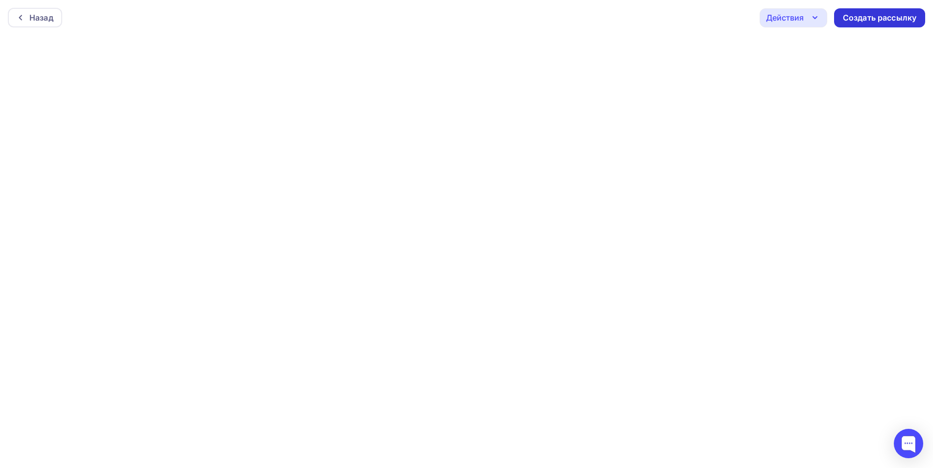
click at [879, 21] on div "Создать рассылку" at bounding box center [879, 17] width 73 height 11
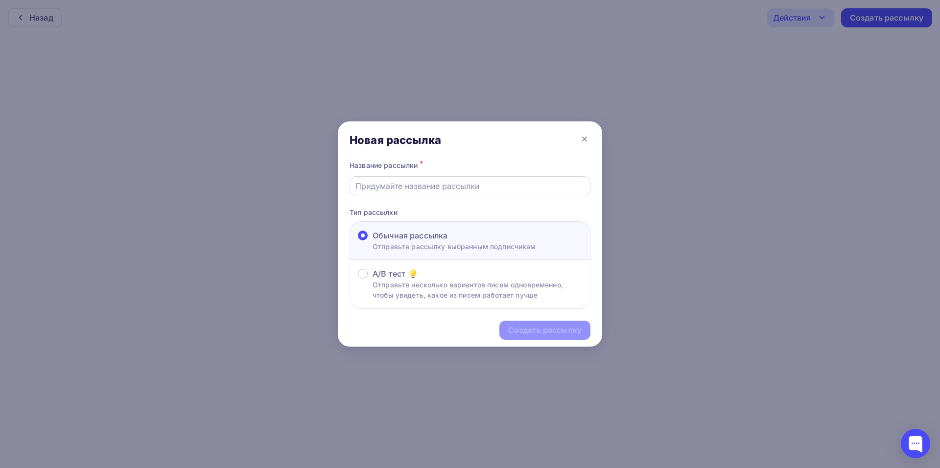
click at [432, 182] on input "text" at bounding box center [470, 186] width 230 height 12
type input "лучшее нижнекамск 2"
click at [538, 330] on div "Создать рассылку" at bounding box center [544, 330] width 73 height 11
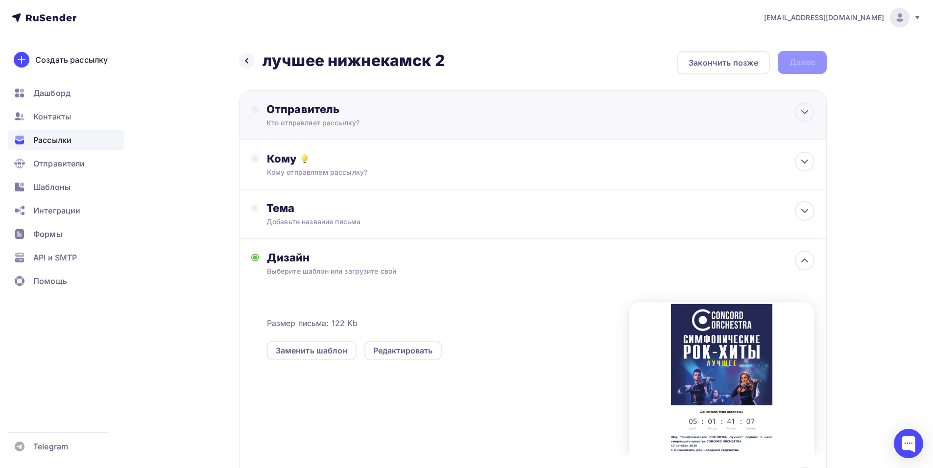
click at [500, 114] on div "Отправитель Кто отправляет рассылку? Email * [EMAIL_ADDRESS][DOMAIN_NAME] [EMAI…" at bounding box center [533, 115] width 588 height 50
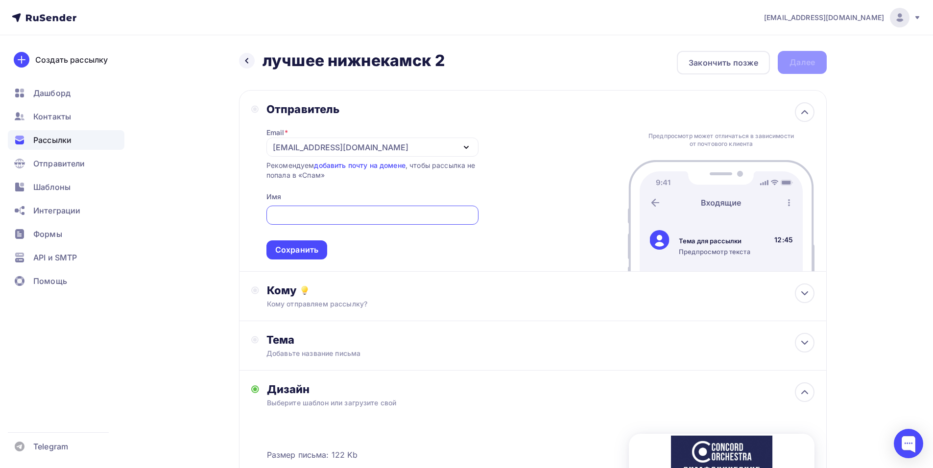
click at [455, 149] on div "[EMAIL_ADDRESS][DOMAIN_NAME]" at bounding box center [372, 147] width 212 height 19
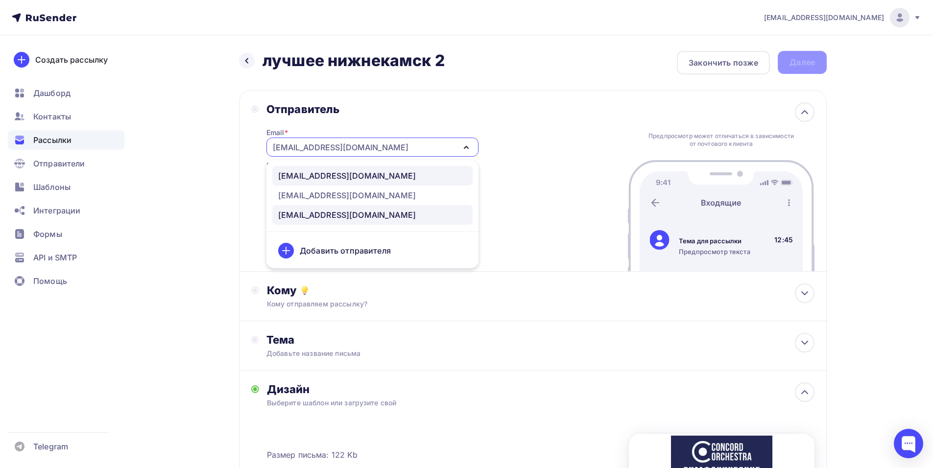
click at [437, 179] on div "[EMAIL_ADDRESS][DOMAIN_NAME]" at bounding box center [372, 176] width 189 height 12
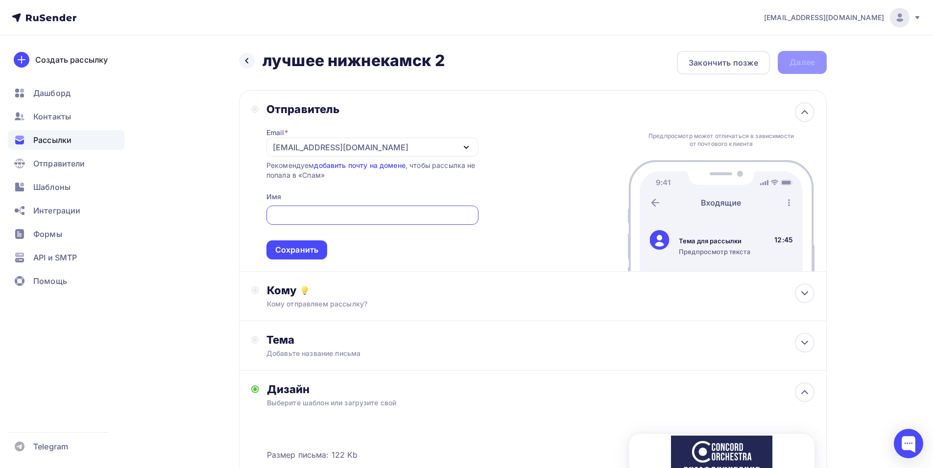
click at [371, 210] on input "text" at bounding box center [372, 216] width 201 height 12
click at [371, 213] on input "text" at bounding box center [372, 216] width 201 height 12
paste input "CONCORD ORCHESTRA"
type input "CONCORD ORCHESTRA"
click at [291, 251] on div "Сохранить" at bounding box center [296, 249] width 43 height 11
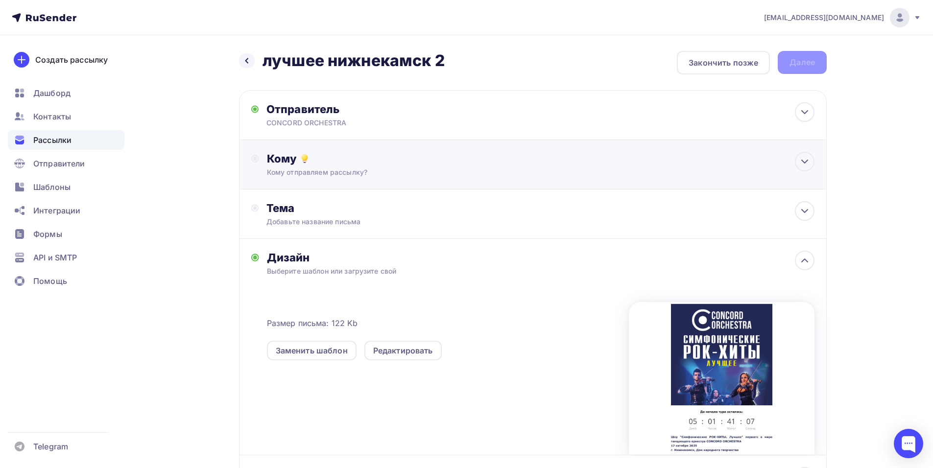
click at [349, 168] on div "Кому отправляем рассылку?" at bounding box center [513, 172] width 493 height 10
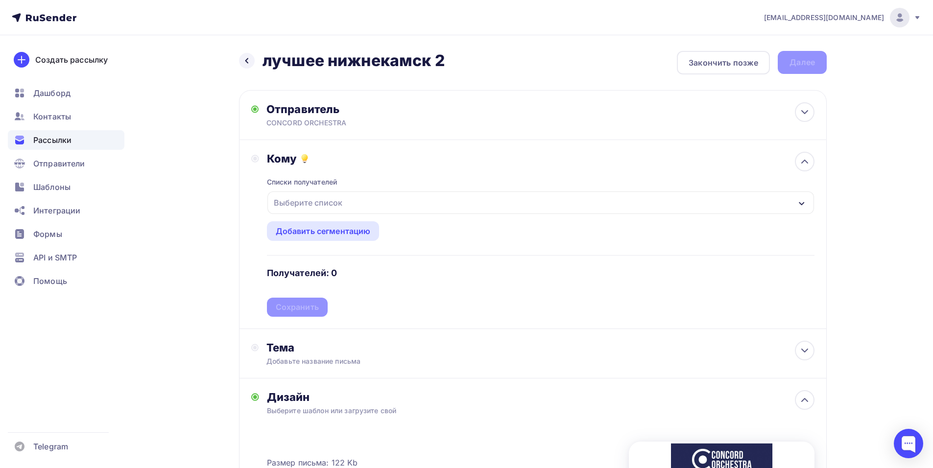
click at [366, 203] on div "Выберите список" at bounding box center [540, 202] width 546 height 23
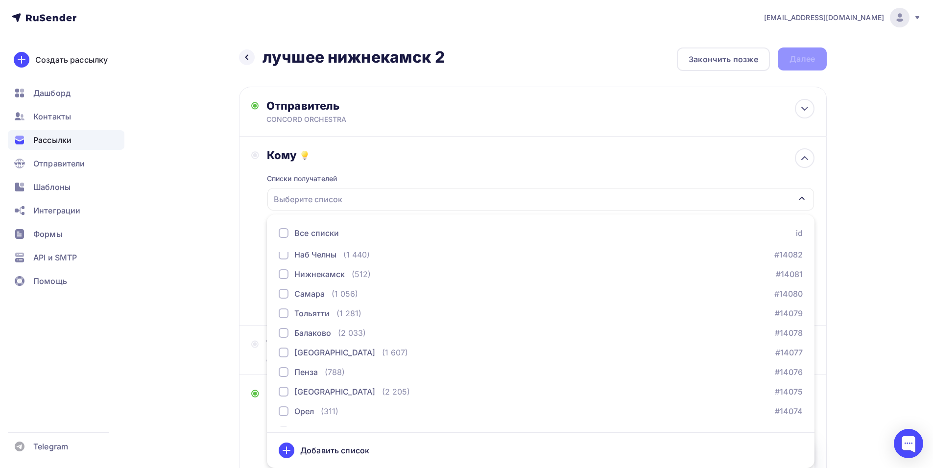
scroll to position [1397, 0]
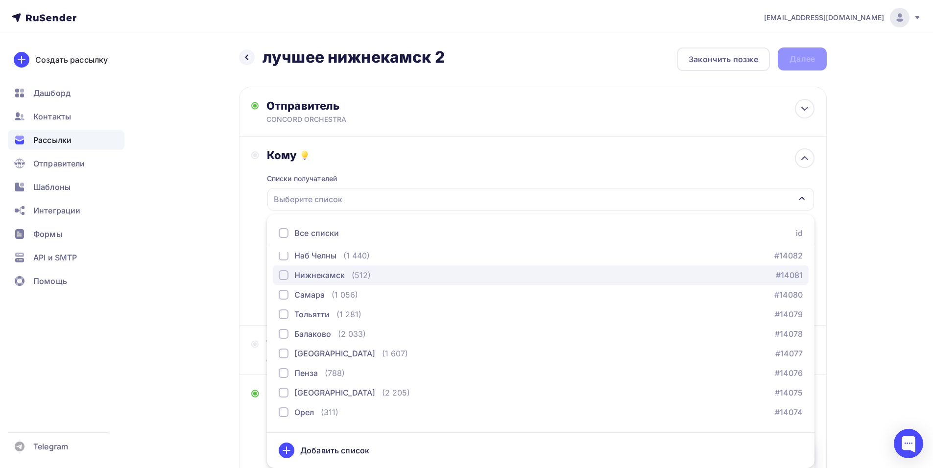
click at [362, 275] on div "(512)" at bounding box center [361, 275] width 19 height 12
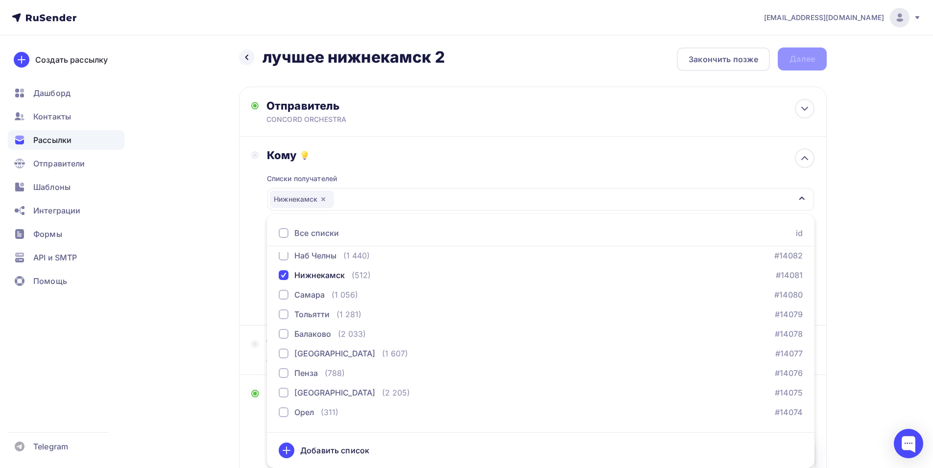
click at [249, 262] on div "Кому Списки получателей [GEOGRAPHIC_DATA] Все списки id тест [PERSON_NAME] (1) …" at bounding box center [533, 231] width 588 height 189
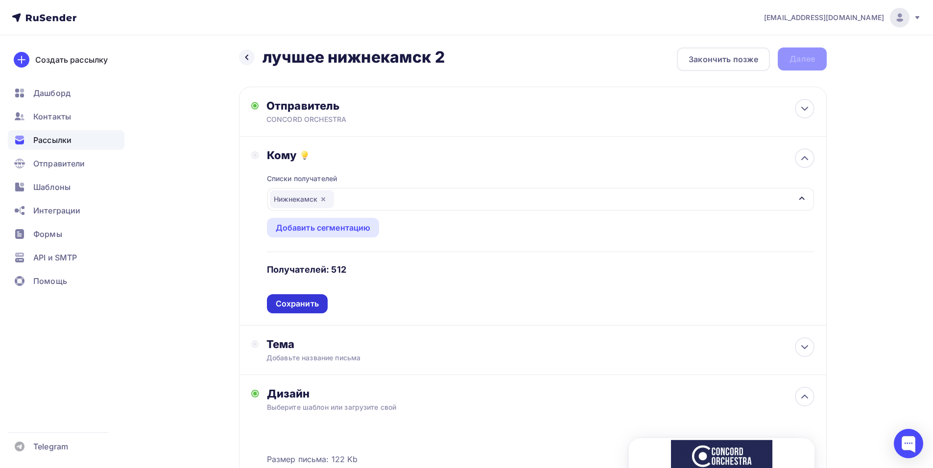
click at [299, 305] on div "Сохранить" at bounding box center [297, 303] width 43 height 11
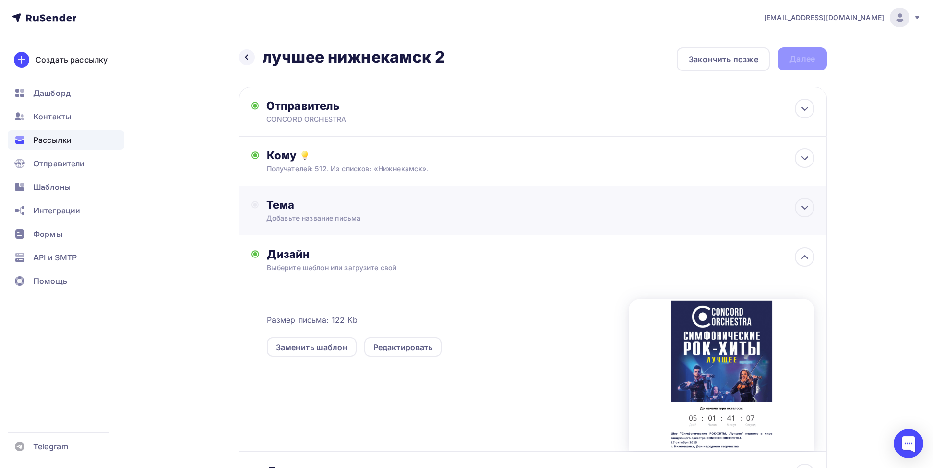
click at [405, 202] on div "Тема" at bounding box center [362, 205] width 193 height 14
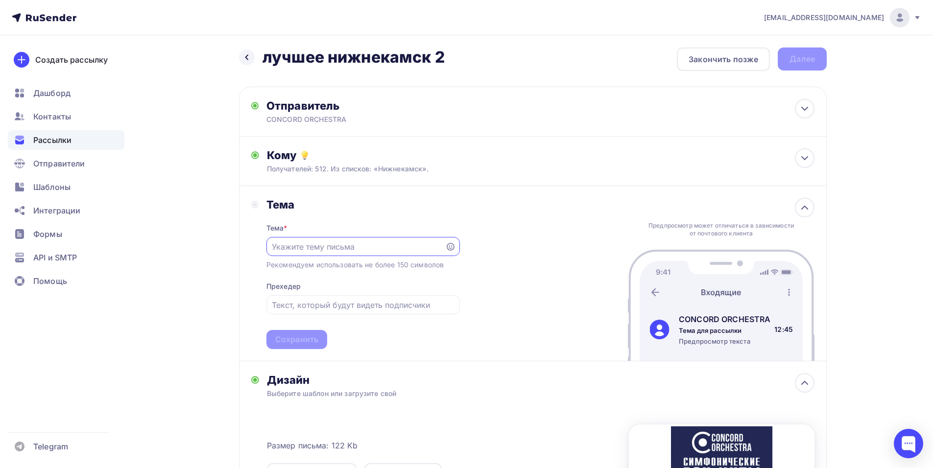
scroll to position [0, 0]
paste input "приглашает вас на грандиозное шоу «Симфонические РОК-ХИТЫ. Лучшее»"
drag, startPoint x: 391, startPoint y: 247, endPoint x: 339, endPoint y: 247, distance: 52.4
click at [339, 247] on input "приглашает вас на грандиозное шоу «Симфонические РОК-ХИТЫ. Лучшее»" at bounding box center [355, 247] width 167 height 12
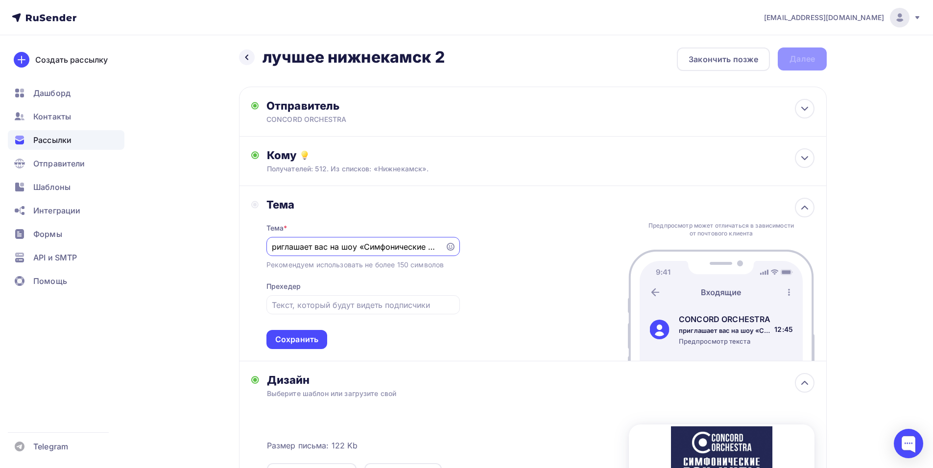
click at [332, 246] on input "приглашает вас на шоу «Симфонические РОК-ХИТЫ. Лучшее»" at bounding box center [355, 247] width 167 height 12
type input "Приглашение на шоу «Симфонические РОК-ХИТЫ. Лучшее»"
click at [297, 348] on div "Сохранить" at bounding box center [296, 339] width 61 height 19
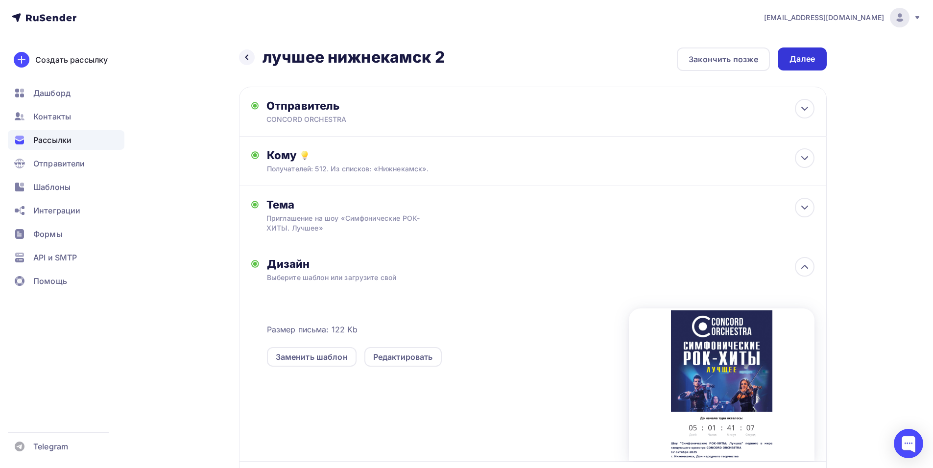
click at [794, 55] on div "Далее" at bounding box center [801, 58] width 25 height 11
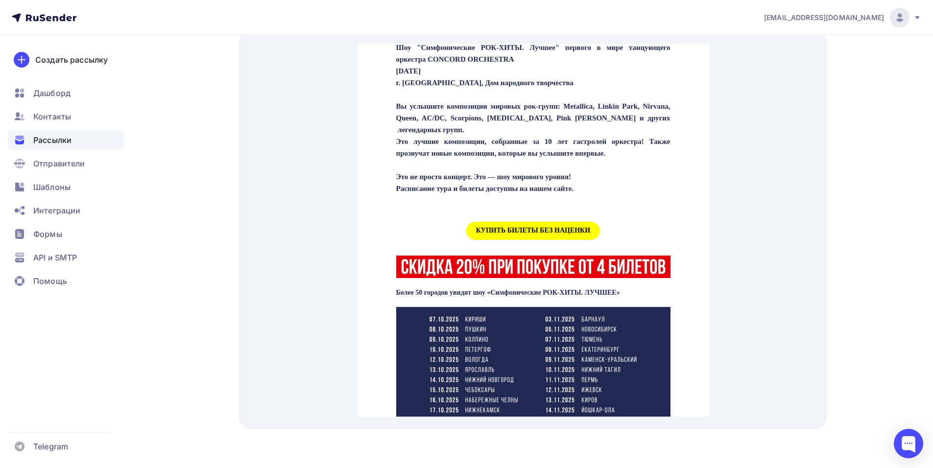
scroll to position [356, 0]
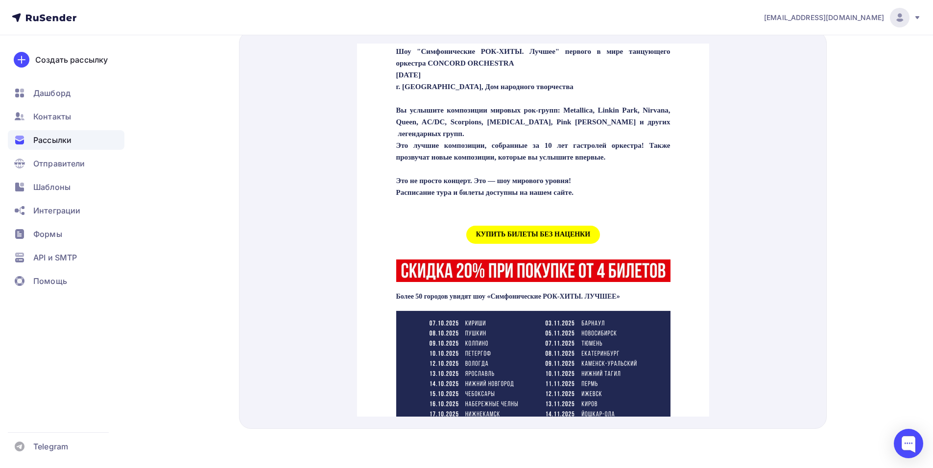
click at [583, 232] on span "КУПИТЬ БИЛЕТЫ БЕЗ НАЦЕНКИ" at bounding box center [533, 223] width 134 height 18
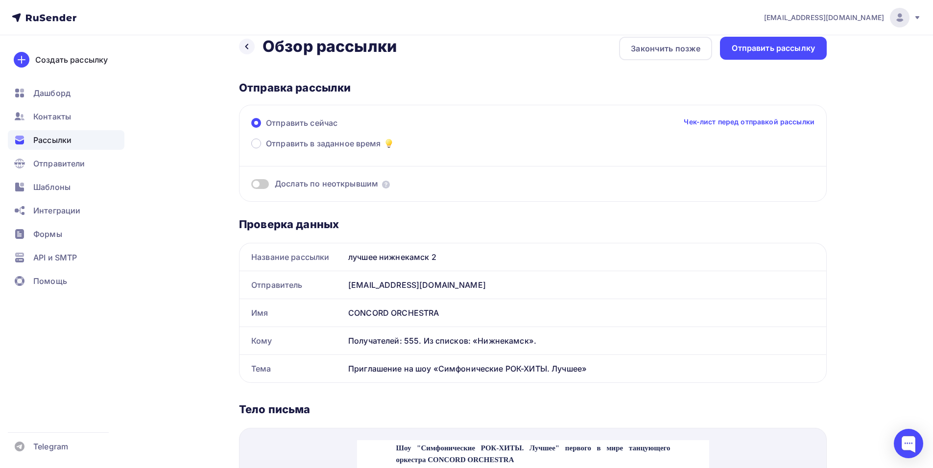
scroll to position [0, 0]
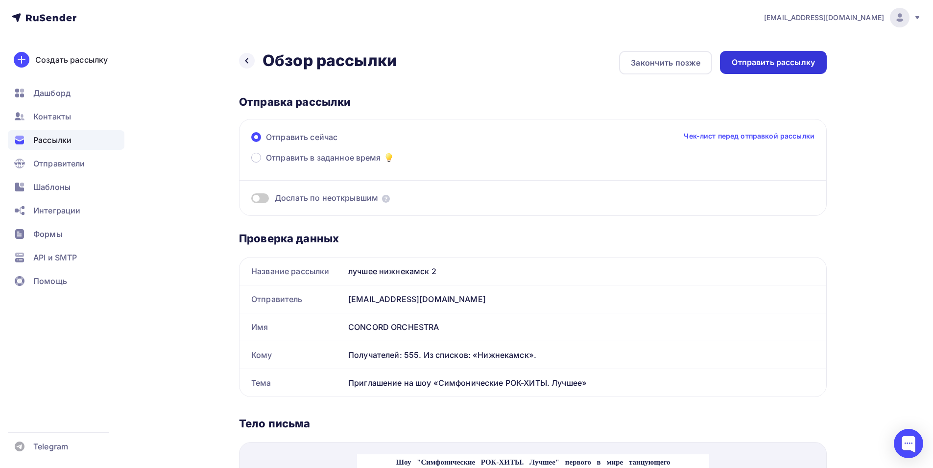
click at [778, 67] on div "Отправить рассылку" at bounding box center [772, 62] width 83 height 11
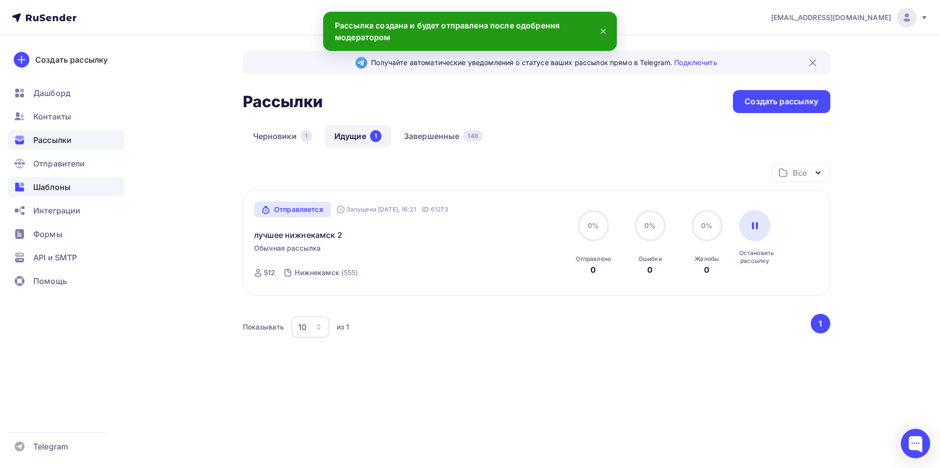
click at [49, 189] on span "Шаблоны" at bounding box center [51, 187] width 37 height 12
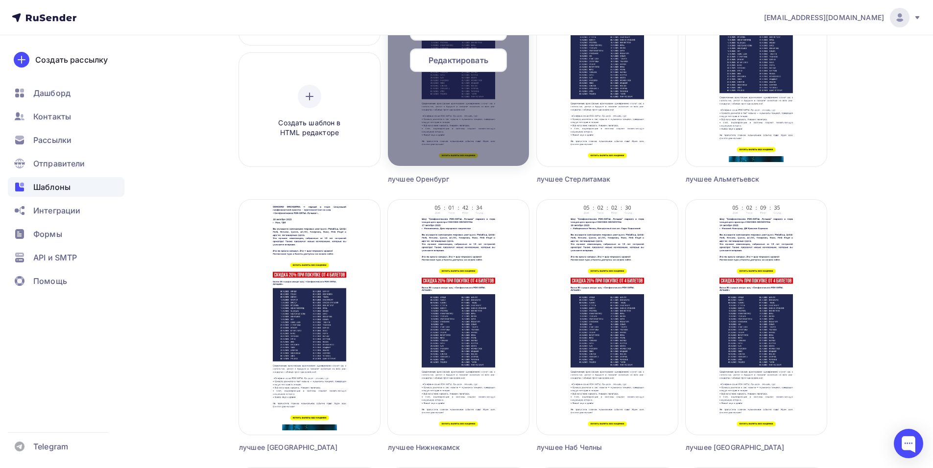
scroll to position [193, 0]
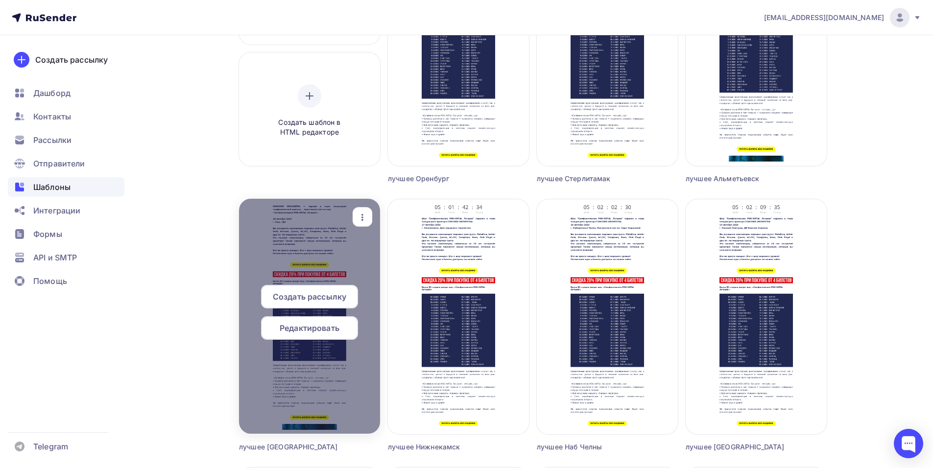
click at [308, 330] on span "Редактировать" at bounding box center [310, 328] width 60 height 12
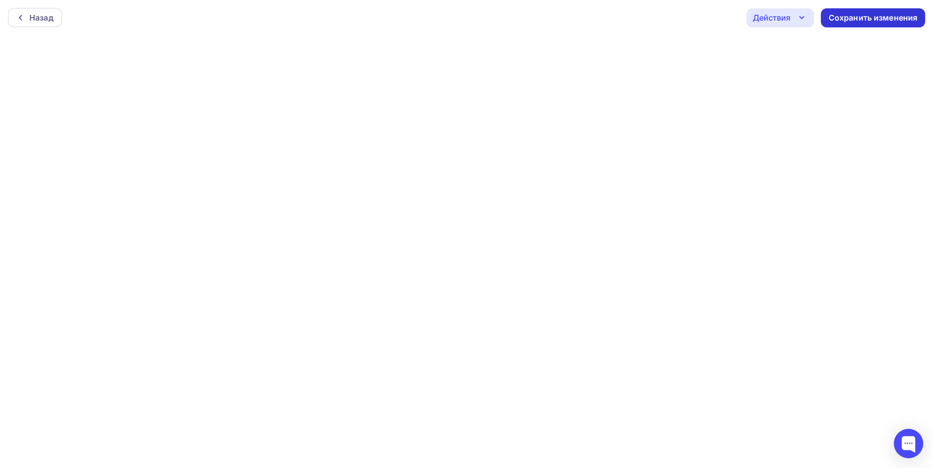
click at [838, 15] on div "Сохранить изменения" at bounding box center [872, 17] width 89 height 11
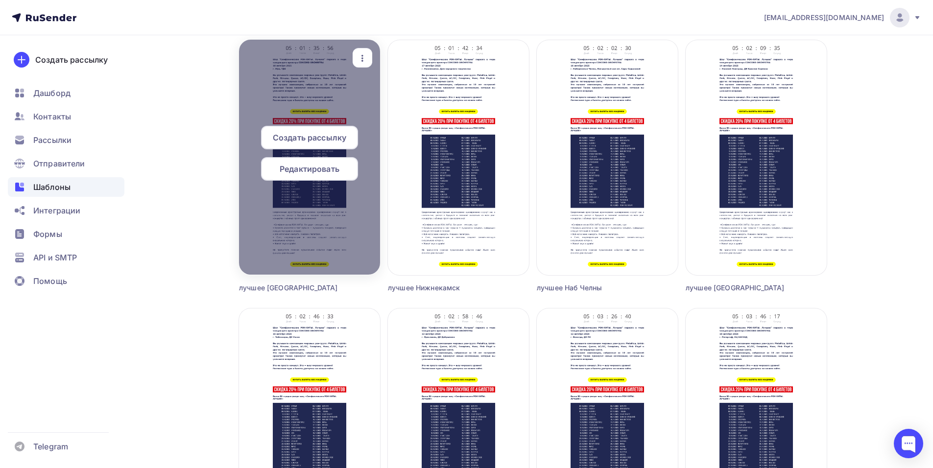
scroll to position [353, 0]
click at [307, 136] on span "Создать рассылку" at bounding box center [309, 137] width 73 height 12
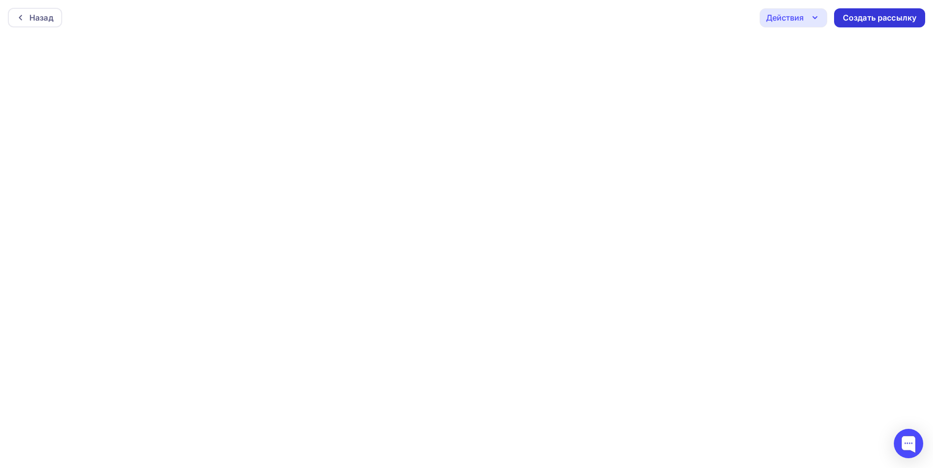
click at [894, 11] on div "Создать рассылку" at bounding box center [879, 17] width 91 height 19
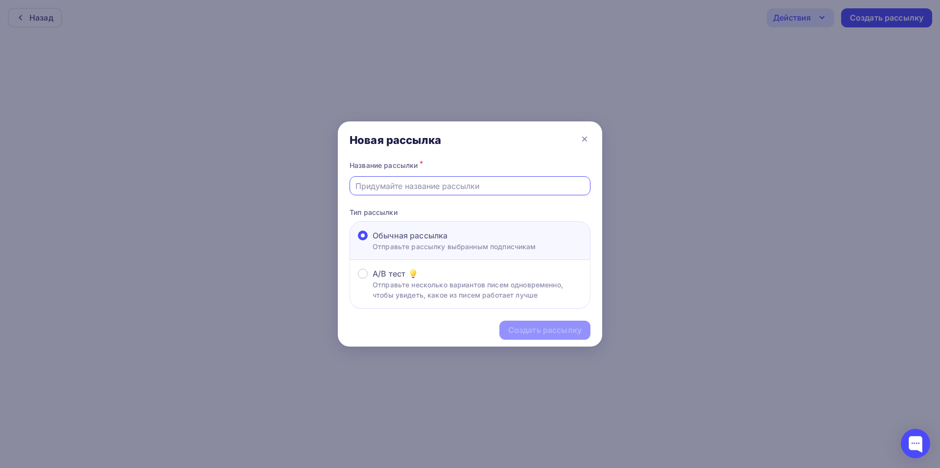
click at [448, 183] on input "text" at bounding box center [470, 186] width 230 height 12
type input "лучшее уфа2"
click at [539, 332] on div "Создать рассылку" at bounding box center [544, 330] width 73 height 11
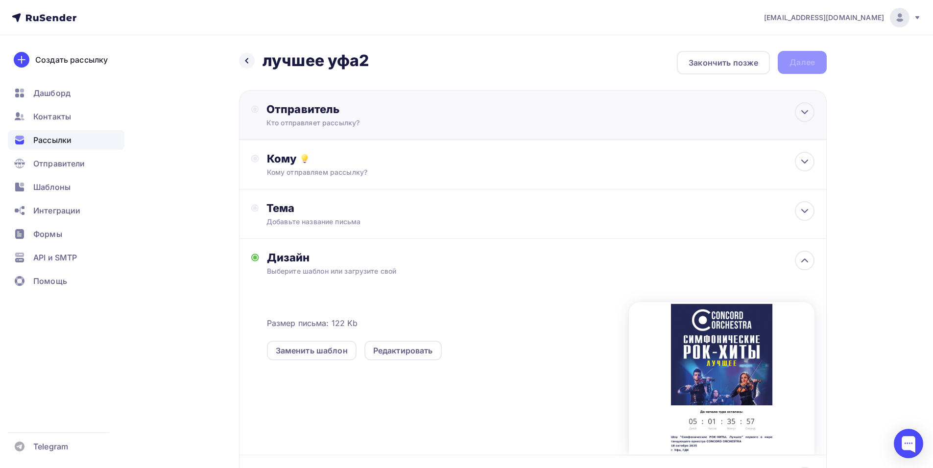
click at [445, 124] on div "Кто отправляет рассылку?" at bounding box center [361, 123] width 191 height 10
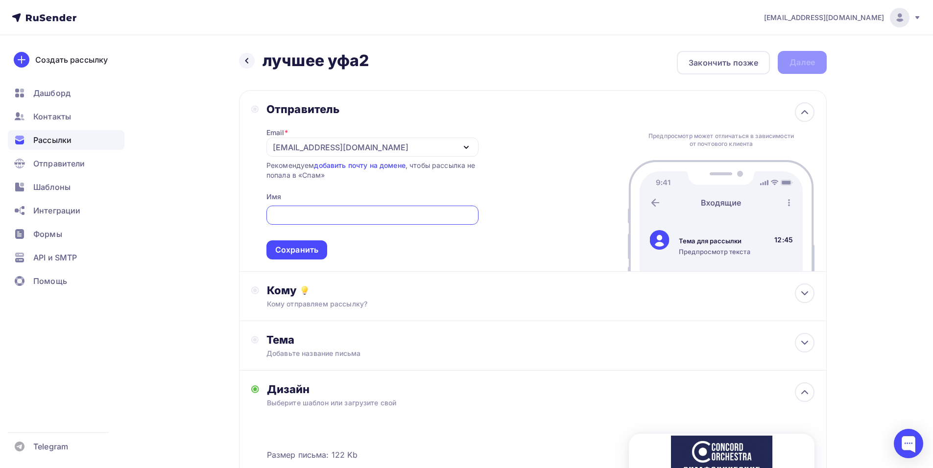
click at [454, 152] on div "[EMAIL_ADDRESS][DOMAIN_NAME]" at bounding box center [372, 147] width 212 height 19
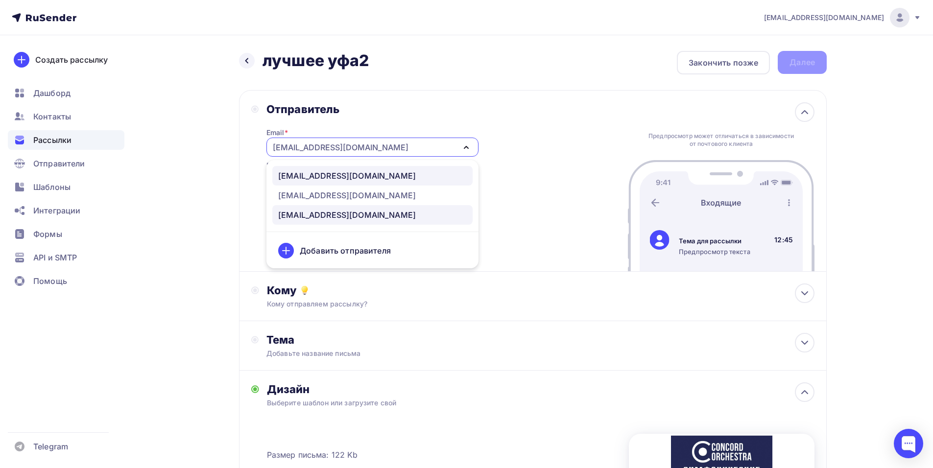
click at [407, 181] on div "[EMAIL_ADDRESS][DOMAIN_NAME]" at bounding box center [372, 176] width 189 height 12
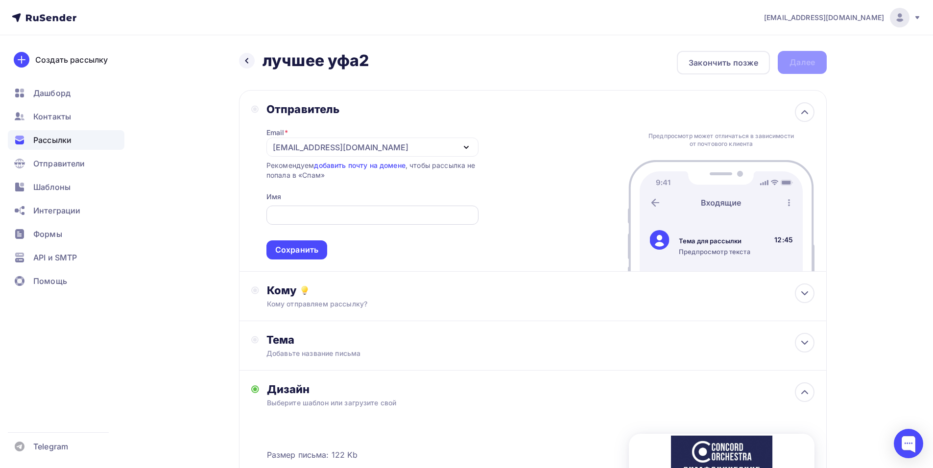
click at [357, 216] on input "text" at bounding box center [372, 216] width 201 height 12
paste input "CONCORD ORCHESTRA"
type input "CONCORD ORCHESTRA"
click at [288, 251] on div "Сохранить" at bounding box center [296, 249] width 43 height 11
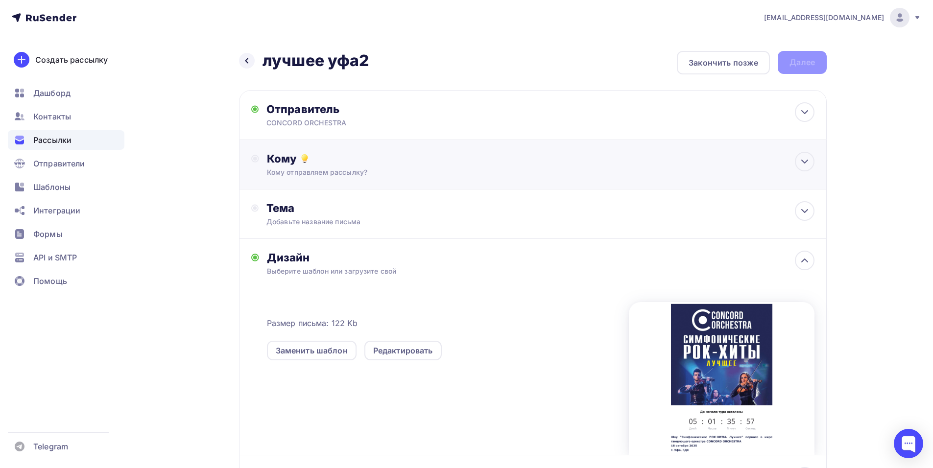
click at [389, 174] on div "Кому отправляем рассылку?" at bounding box center [513, 172] width 493 height 10
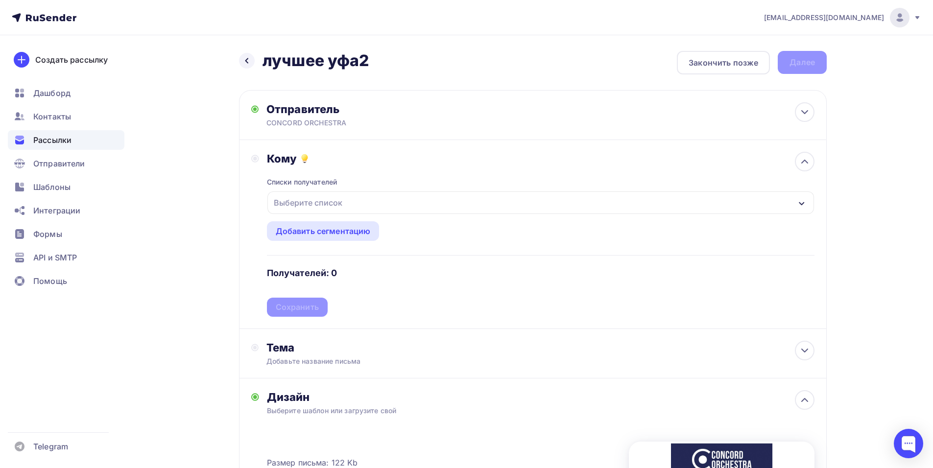
click at [373, 205] on div "Выберите список" at bounding box center [540, 202] width 546 height 23
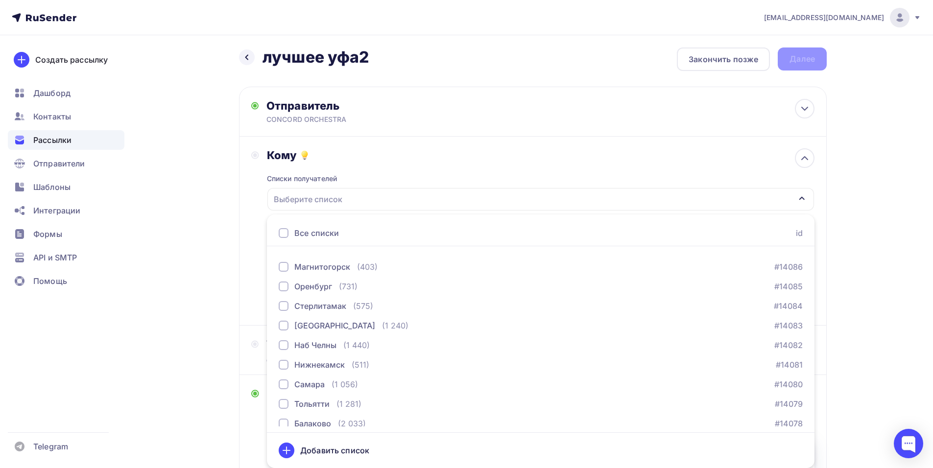
scroll to position [1308, 0]
click at [378, 325] on div "[GEOGRAPHIC_DATA] (1 240) #14083" at bounding box center [541, 325] width 524 height 12
click at [244, 243] on div "Кому Списки получателей [GEOGRAPHIC_DATA] Все списки id тест [PERSON_NAME] (1) …" at bounding box center [533, 231] width 588 height 189
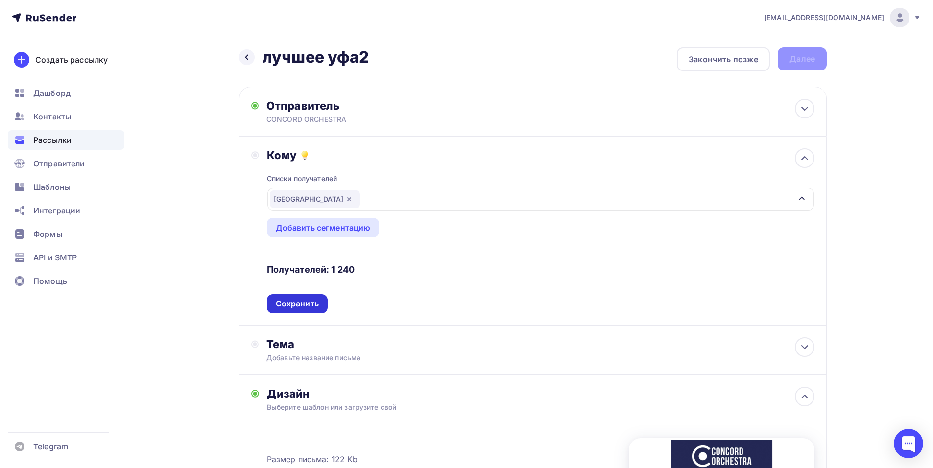
click at [299, 299] on div "Сохранить" at bounding box center [297, 303] width 43 height 11
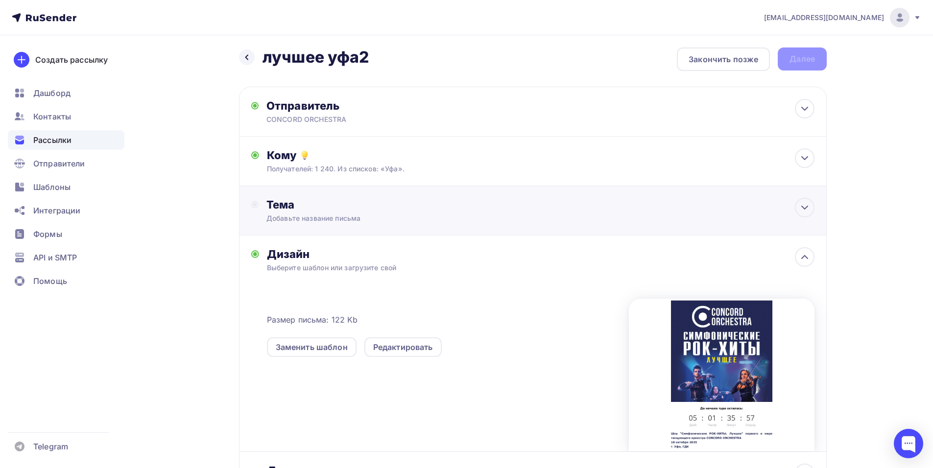
click at [372, 210] on div "Тема" at bounding box center [362, 205] width 193 height 14
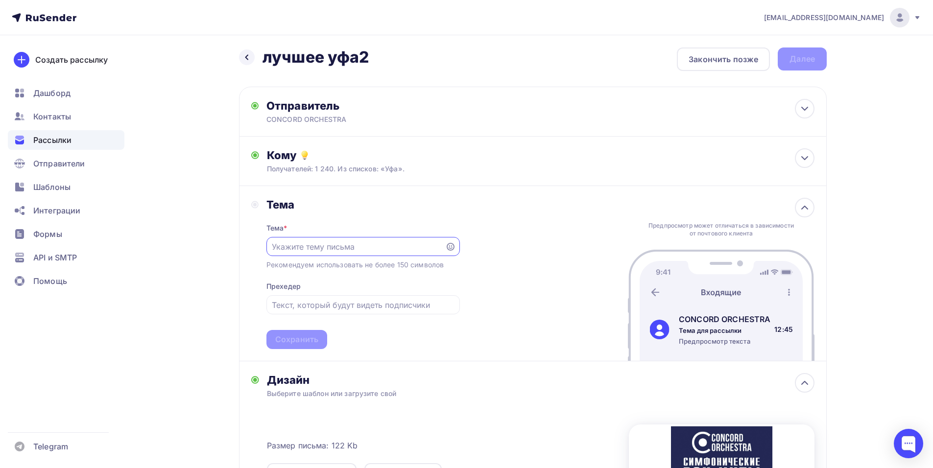
scroll to position [0, 0]
paste input "приглашает вас на грандиозное шоу «Симфонические РОК-ХИТЫ. Лучшее»"
click at [320, 246] on input "Приглашает вас на грандиозное шоу «Симфонические РОК-ХИТЫ. Лучшее»" at bounding box center [355, 247] width 167 height 12
click at [344, 247] on input "Приглашение вас на грандиозное шоу «Симфонические РОК-ХИТЫ. Лучшее»" at bounding box center [355, 247] width 167 height 12
drag, startPoint x: 388, startPoint y: 247, endPoint x: 335, endPoint y: 247, distance: 52.9
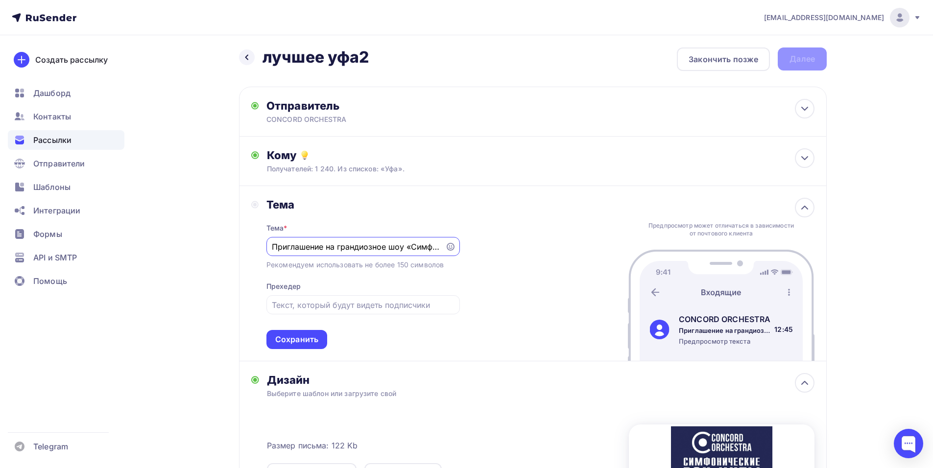
click at [335, 247] on input "Приглашение на грандиозное шоу «Симфонические РОК-ХИТЫ. Лучшее»" at bounding box center [355, 247] width 167 height 12
type input "Приглашение на шоу «Симфонические РОК-ХИТЫ. Лучшее»"
click at [481, 278] on div "[PERSON_NAME] * Приглашение на шоу «Симфонические РОК-ХИТЫ. Лучшее» Рекомендуем…" at bounding box center [533, 273] width 588 height 175
click at [305, 345] on div "Сохранить" at bounding box center [296, 339] width 43 height 11
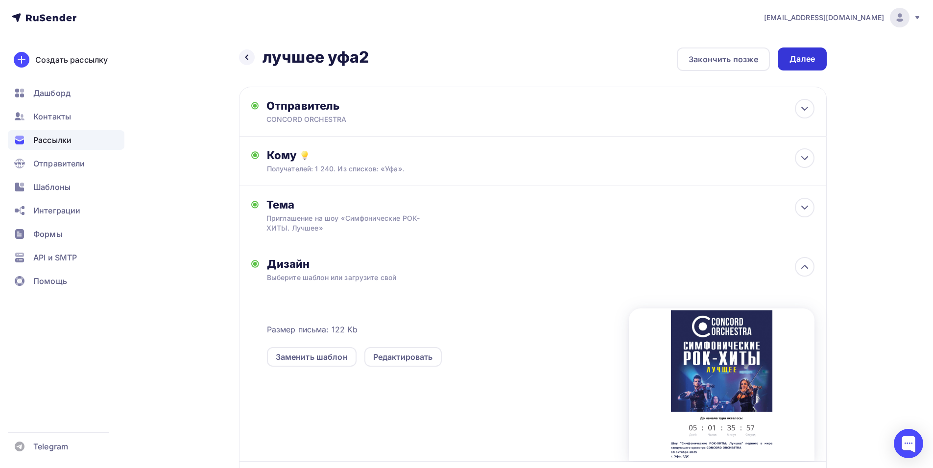
click at [825, 58] on div "Далее" at bounding box center [802, 58] width 49 height 23
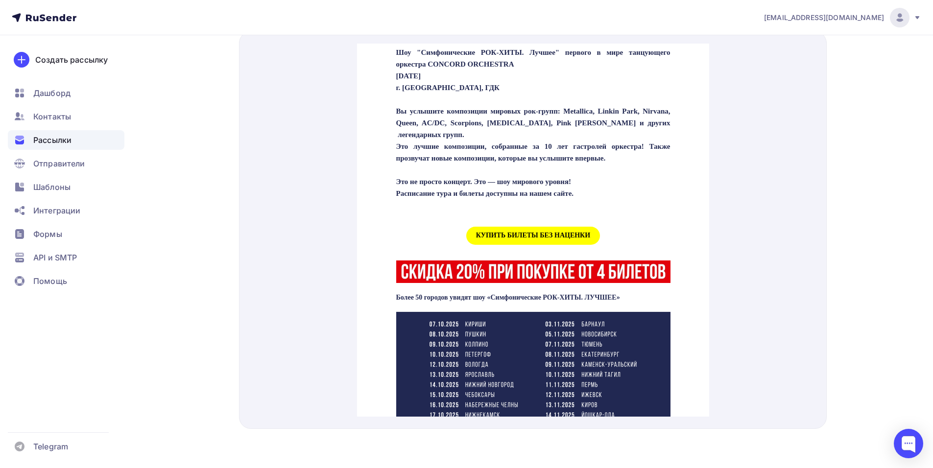
scroll to position [359, 0]
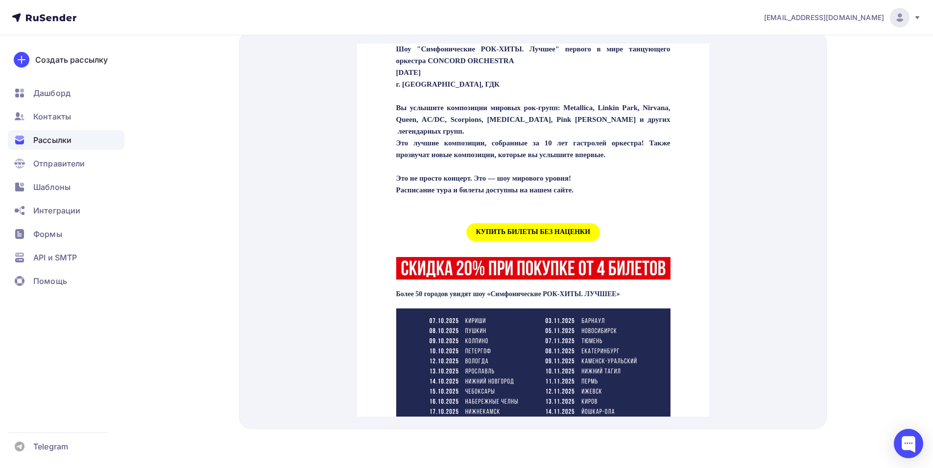
click at [529, 230] on span "КУПИТЬ БИЛЕТЫ БЕЗ НАЦЕНКИ" at bounding box center [533, 221] width 134 height 18
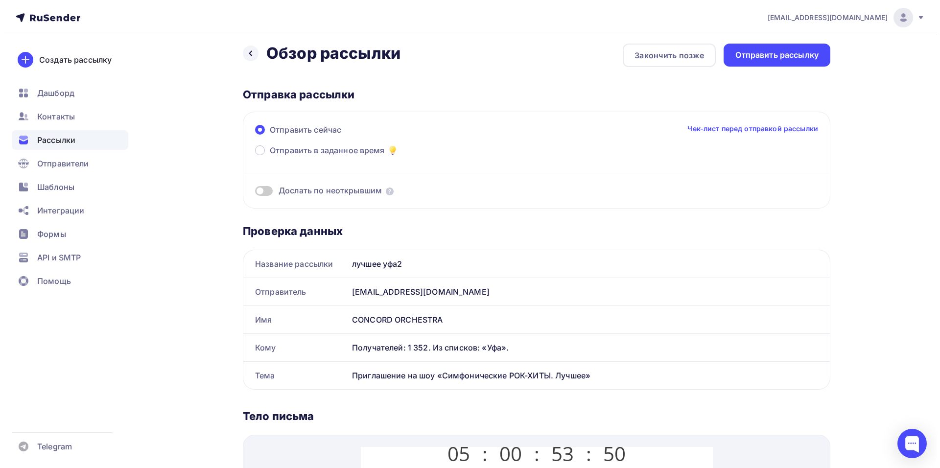
scroll to position [0, 0]
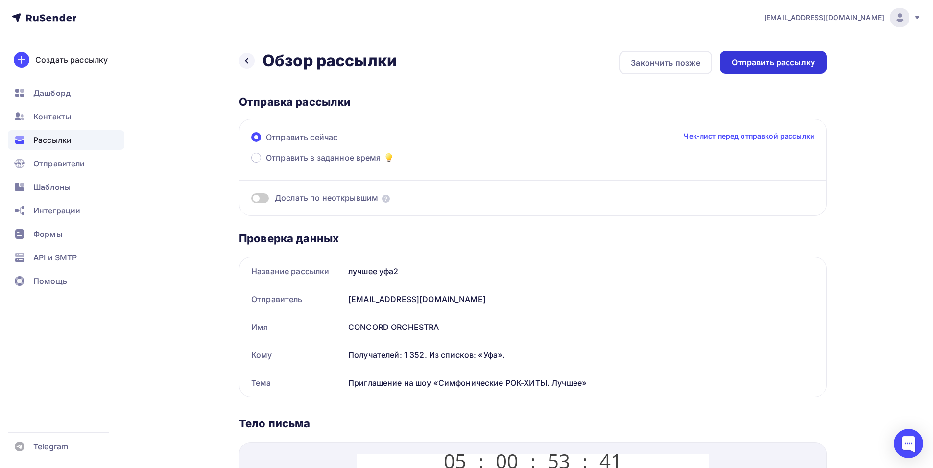
click at [764, 68] on div "Отправить рассылку" at bounding box center [773, 62] width 107 height 23
